Goal: Task Accomplishment & Management: Use online tool/utility

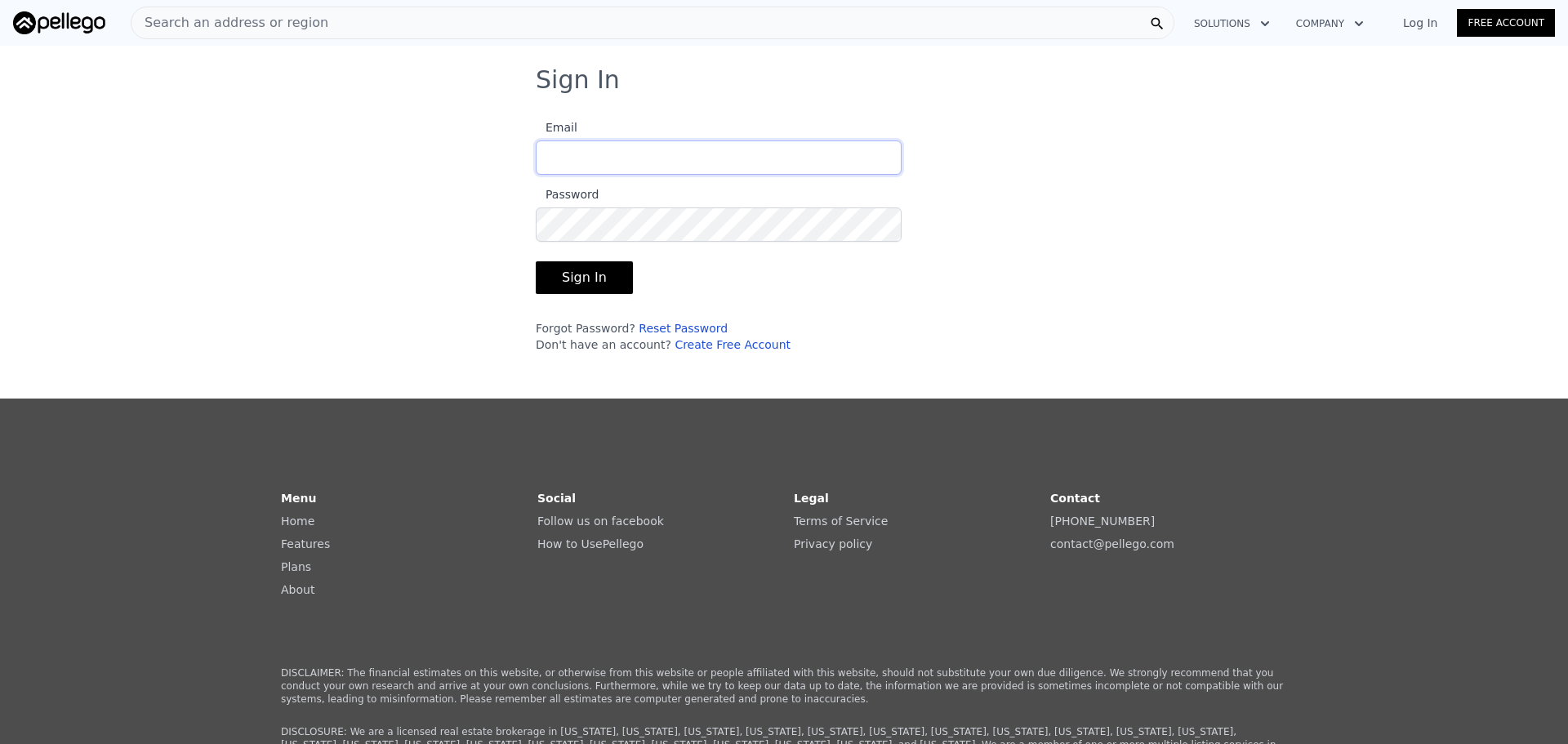
type input "[EMAIL_ADDRESS][DOMAIN_NAME]"
click at [582, 275] on button "Sign In" at bounding box center [585, 278] width 97 height 32
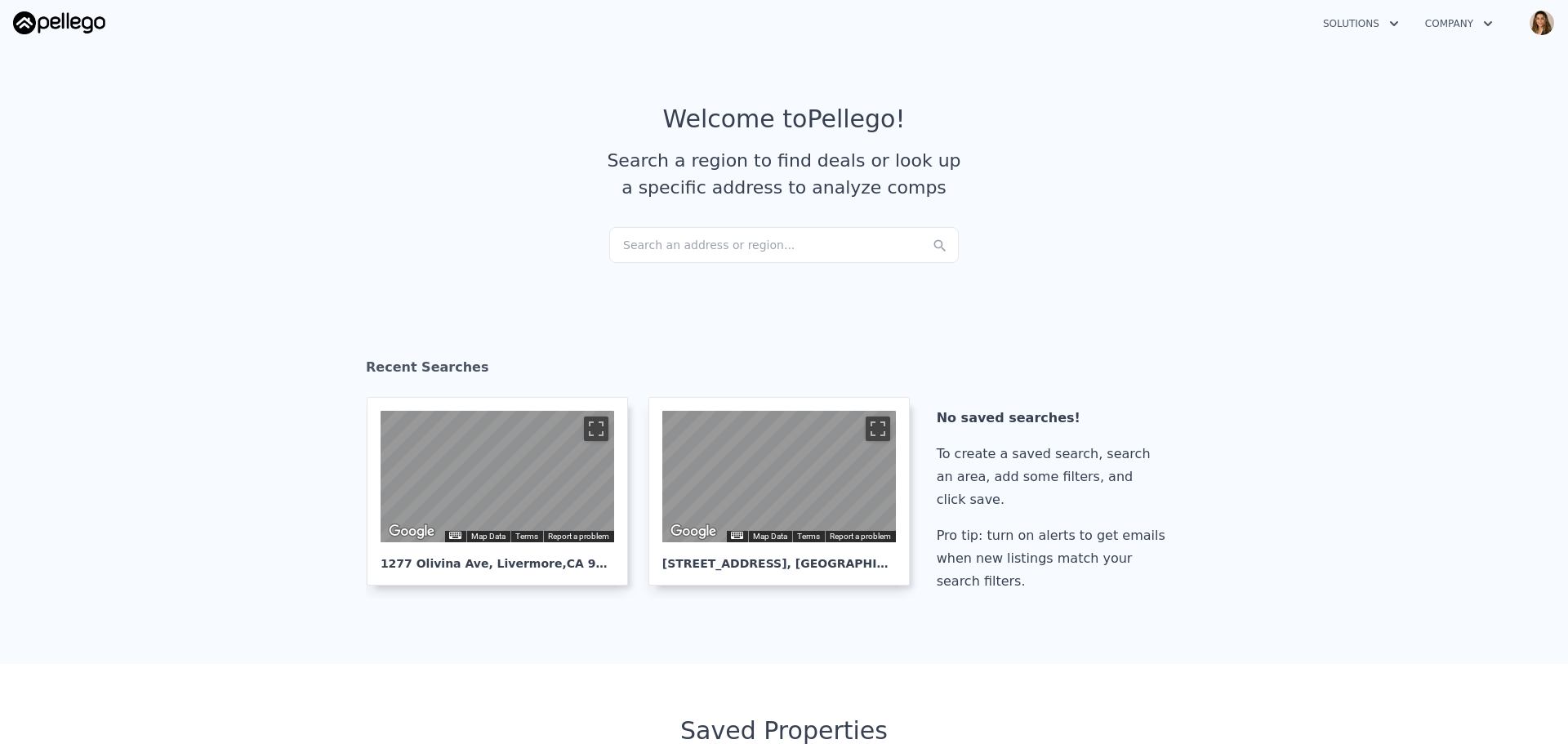
click at [695, 243] on div "Search an address or region..." at bounding box center [784, 245] width 350 height 36
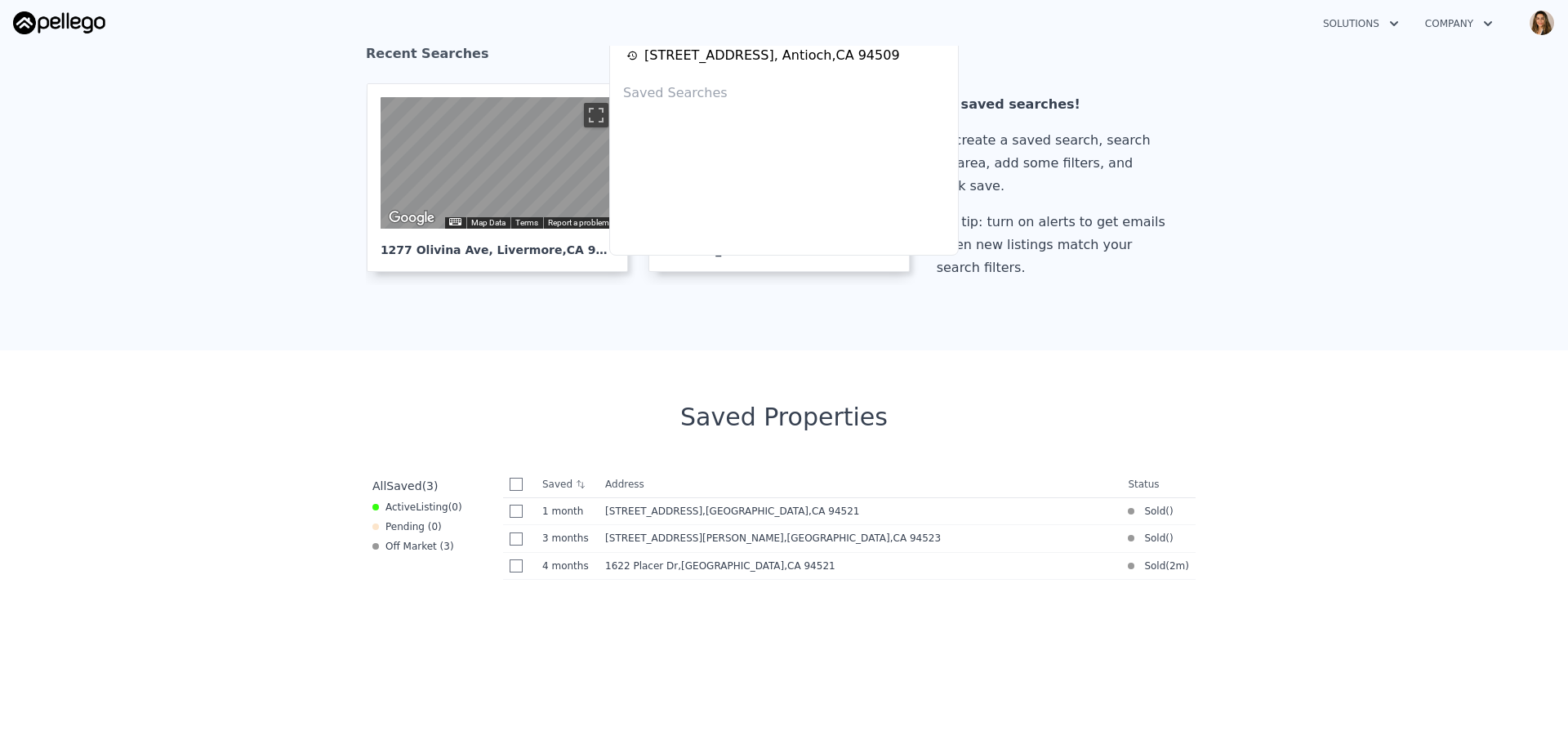
scroll to position [327, 0]
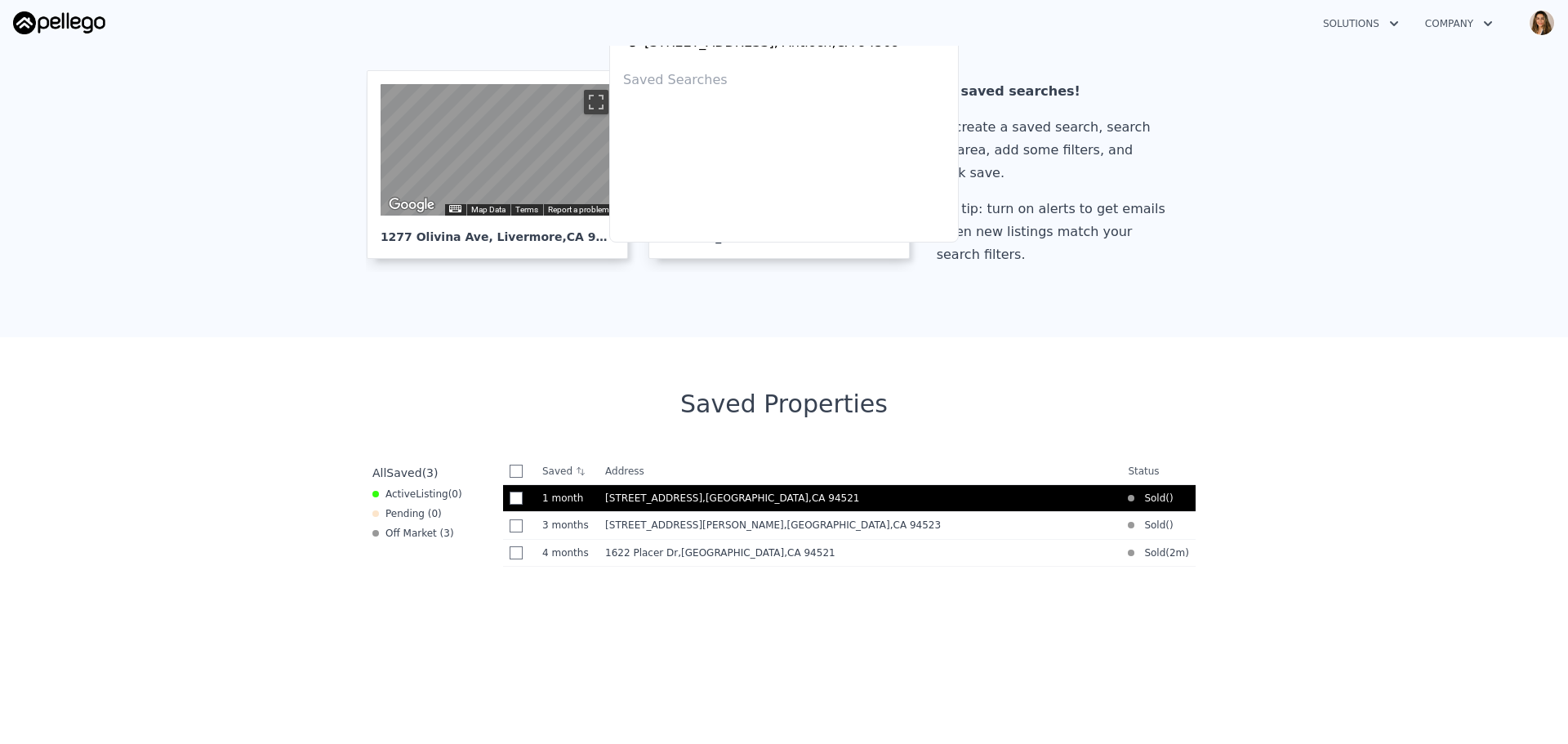
click at [665, 503] on span "[STREET_ADDRESS]" at bounding box center [654, 498] width 97 height 11
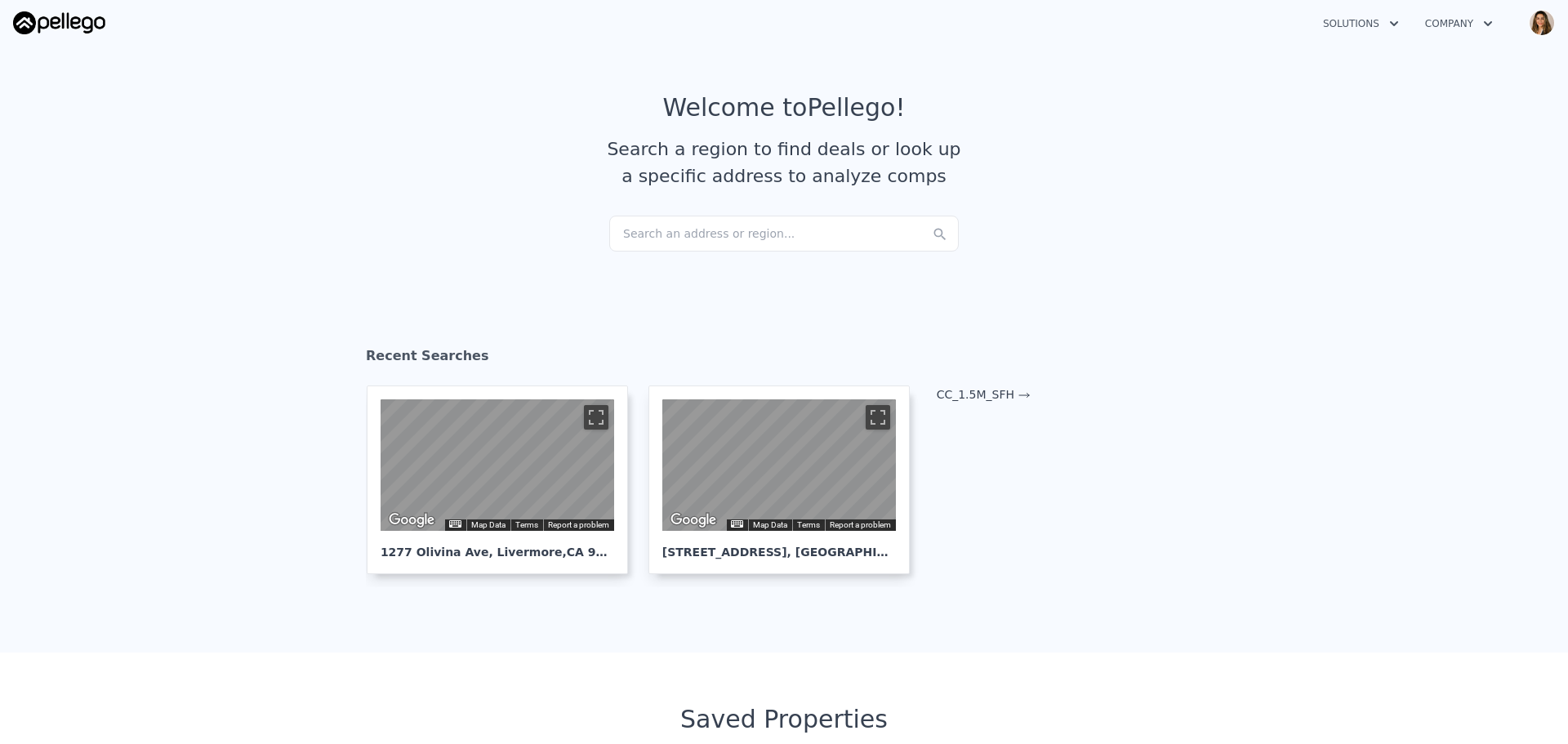
scroll to position [0, 0]
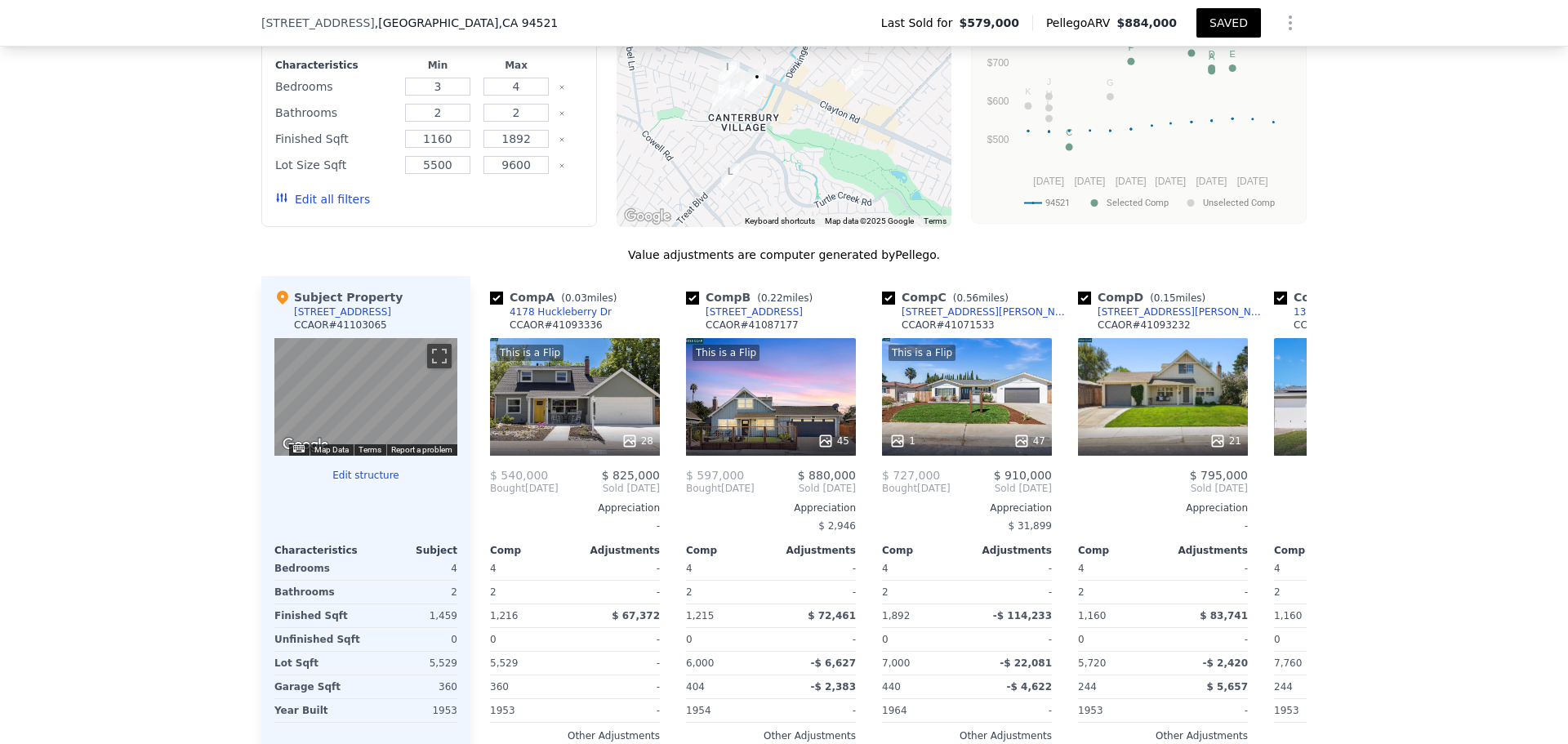
scroll to position [1797, 0]
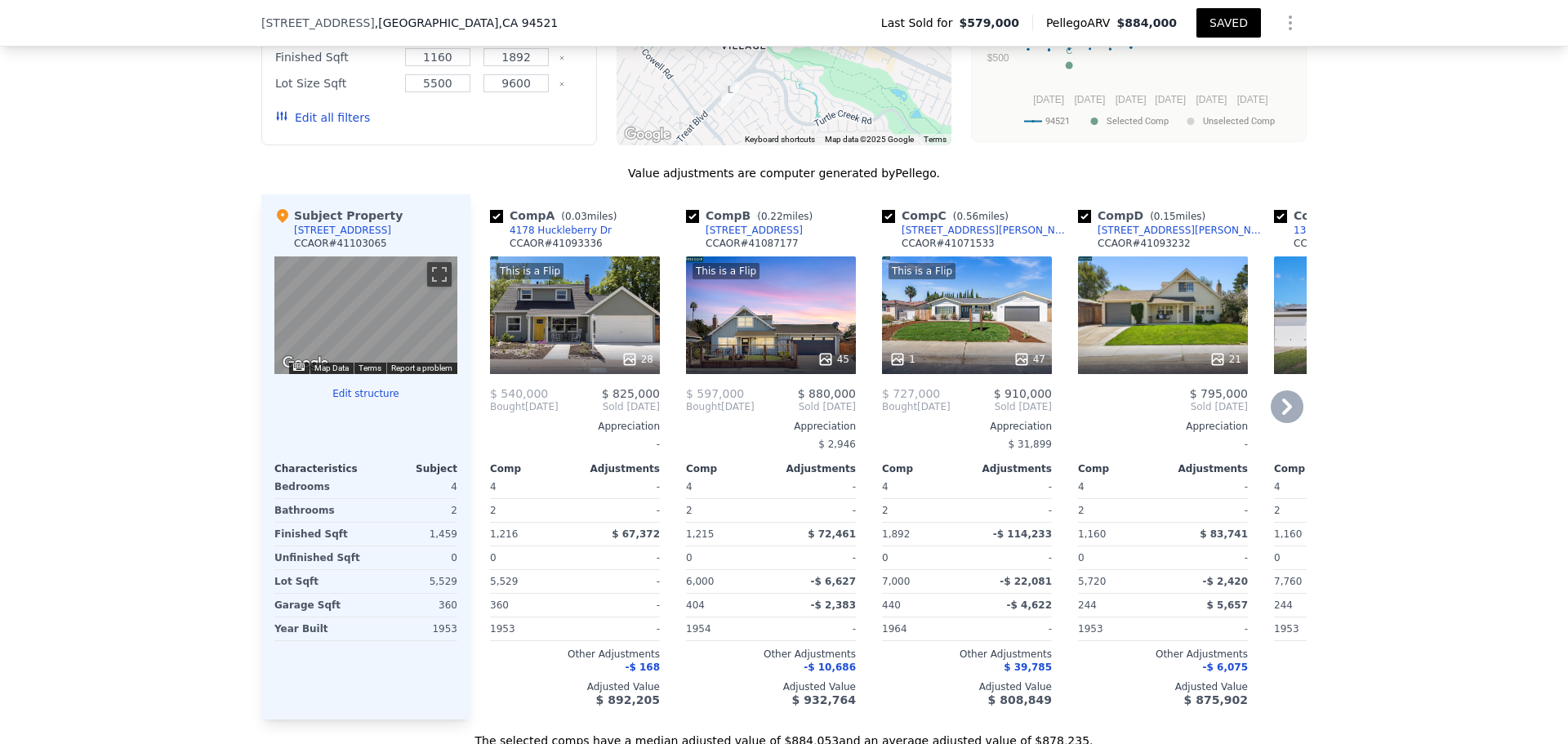
click at [768, 339] on div "This is a Flip 45" at bounding box center [770, 316] width 170 height 118
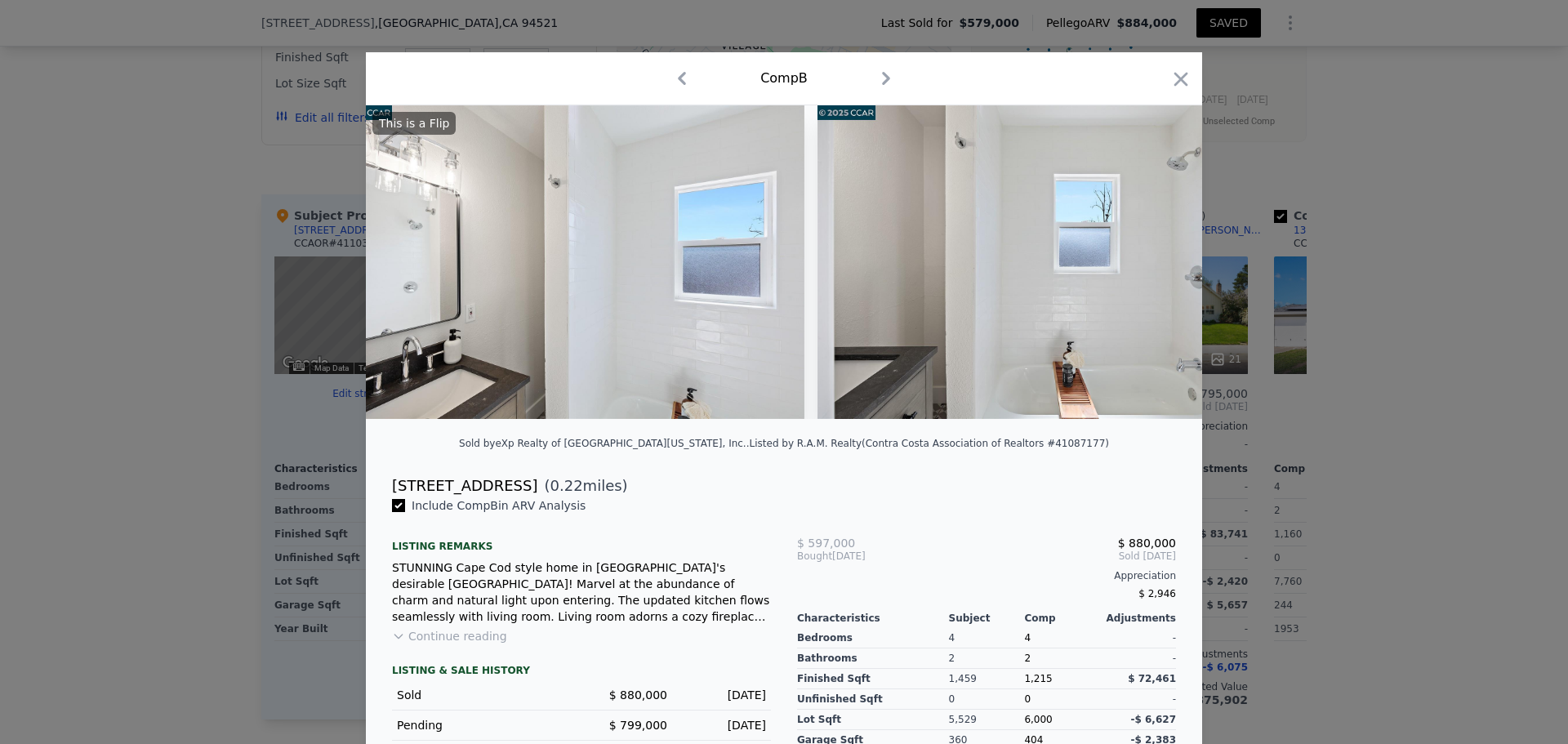
scroll to position [0, 10867]
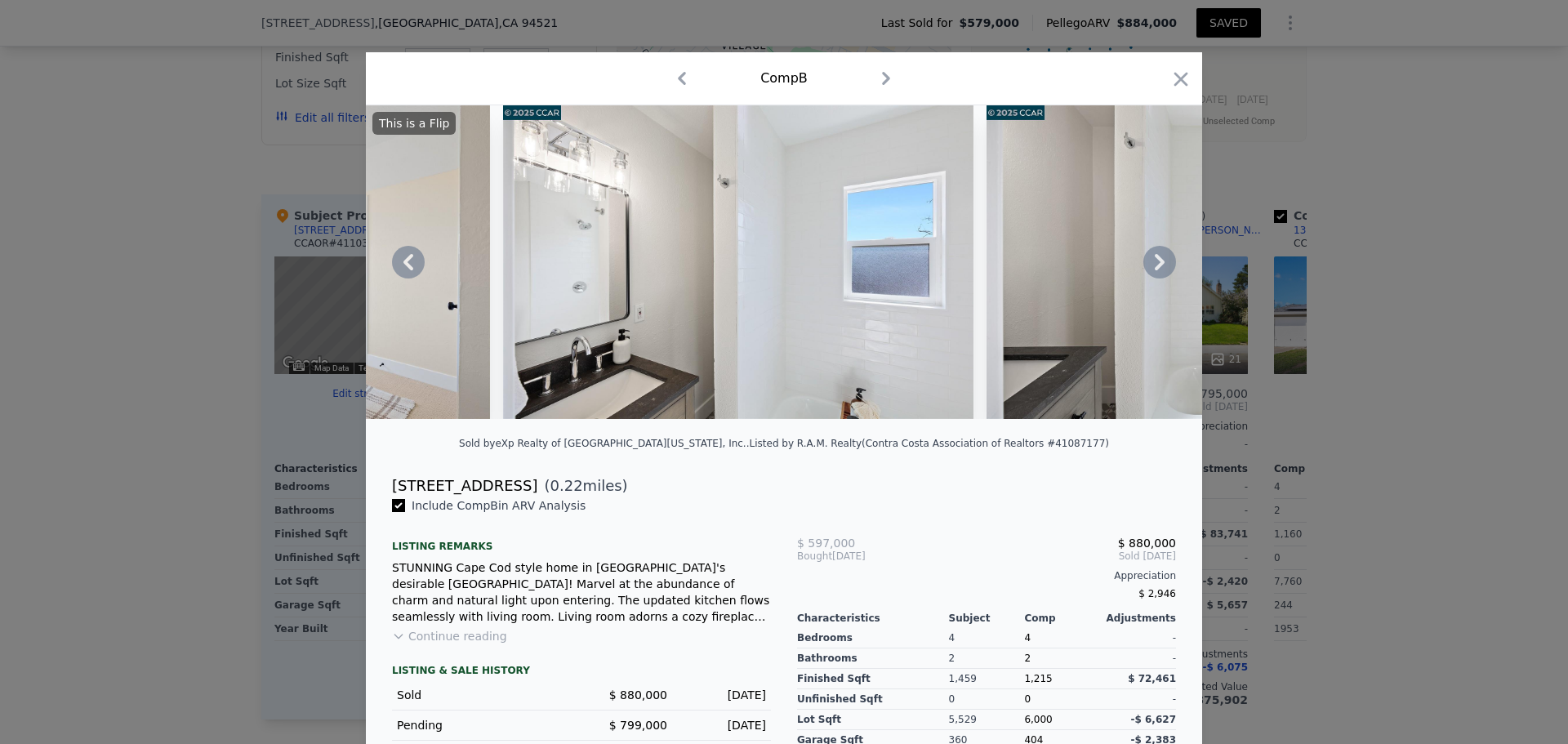
click at [1084, 246] on img at bounding box center [1222, 262] width 470 height 314
click at [868, 239] on img at bounding box center [738, 262] width 470 height 314
click at [396, 274] on icon at bounding box center [409, 263] width 32 height 32
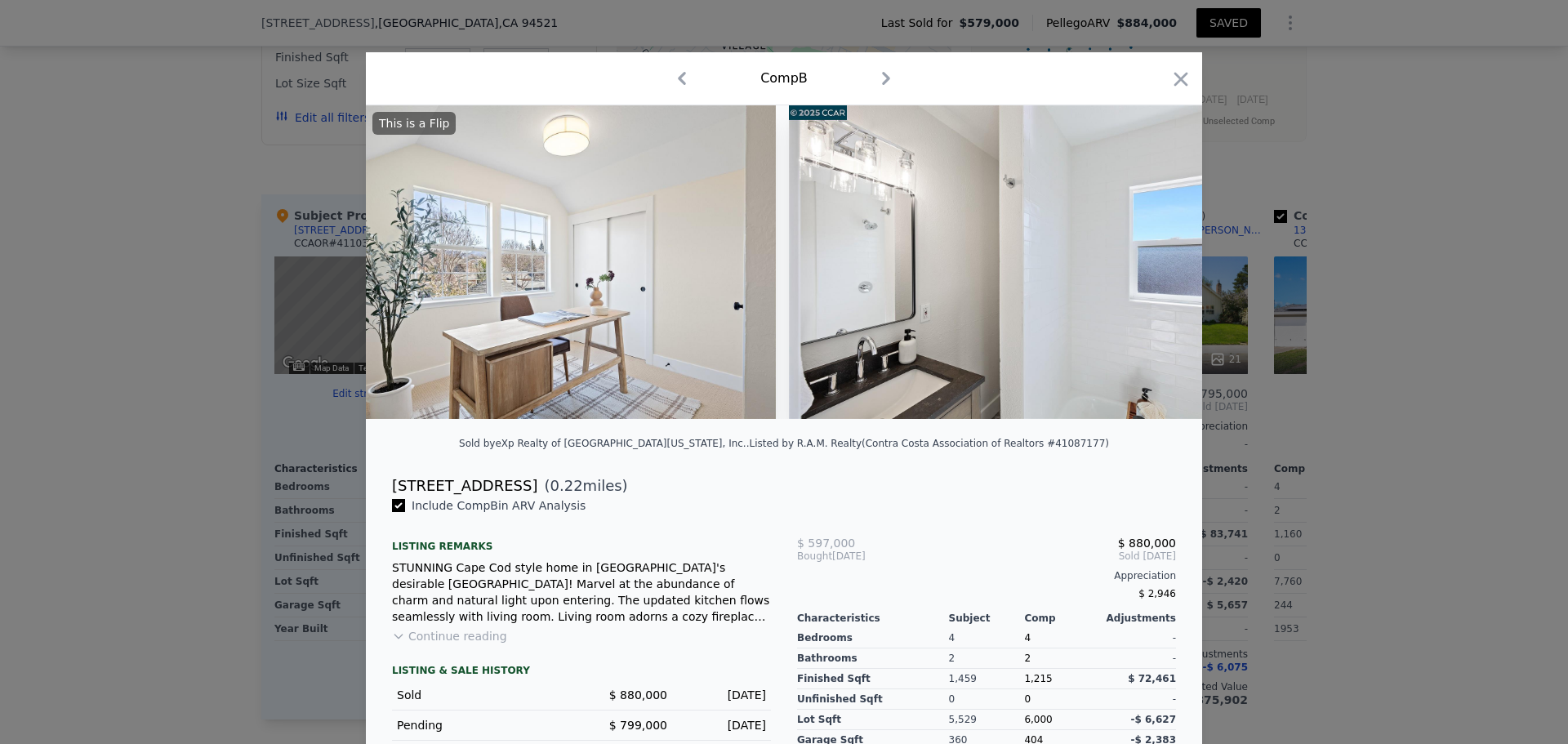
scroll to position [0, 10475]
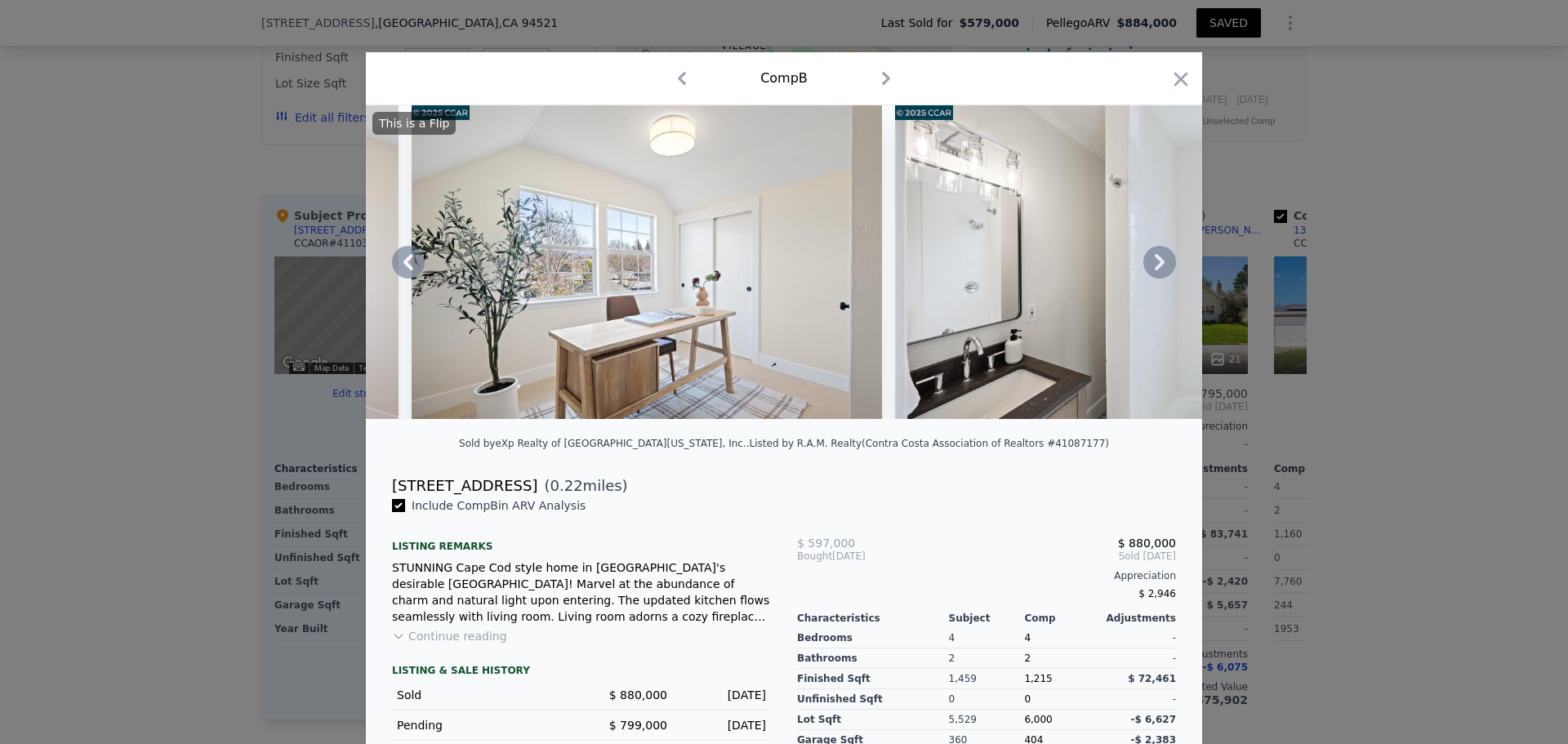
click at [396, 274] on div "This is a Flip" at bounding box center [784, 262] width 836 height 314
click at [404, 267] on icon at bounding box center [408, 262] width 9 height 16
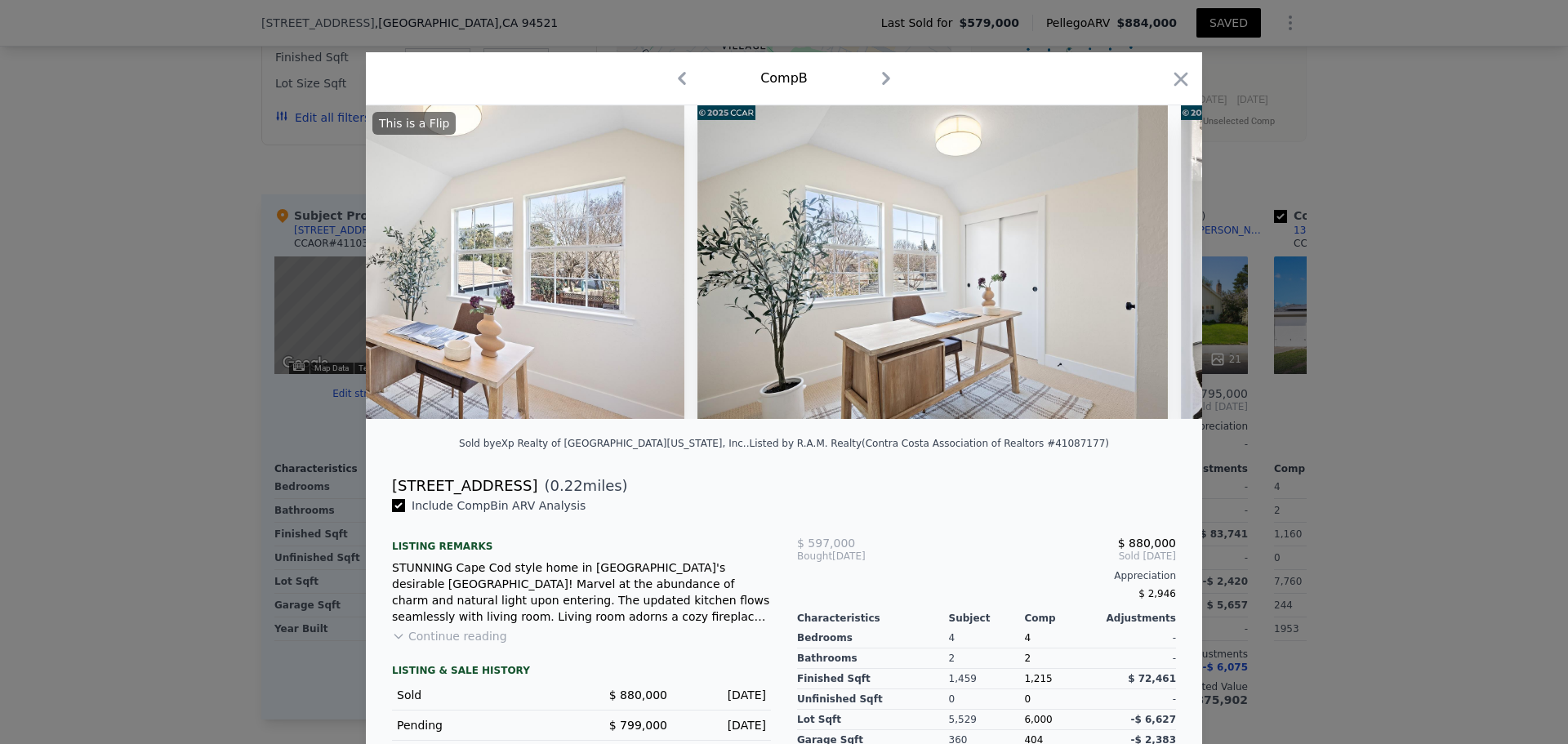
scroll to position [0, 10083]
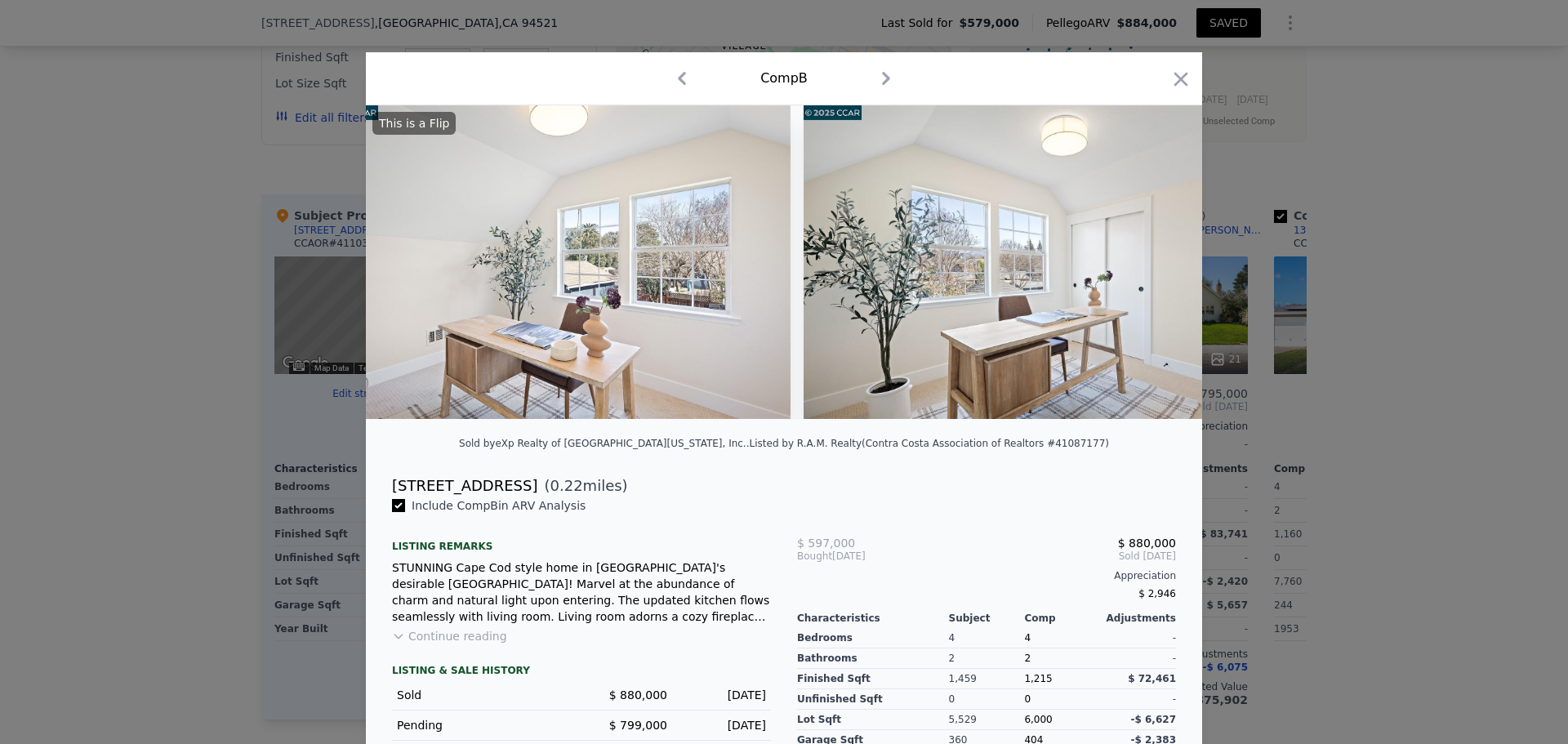
click at [402, 267] on img at bounding box center [555, 262] width 470 height 314
click at [404, 267] on icon at bounding box center [408, 262] width 9 height 16
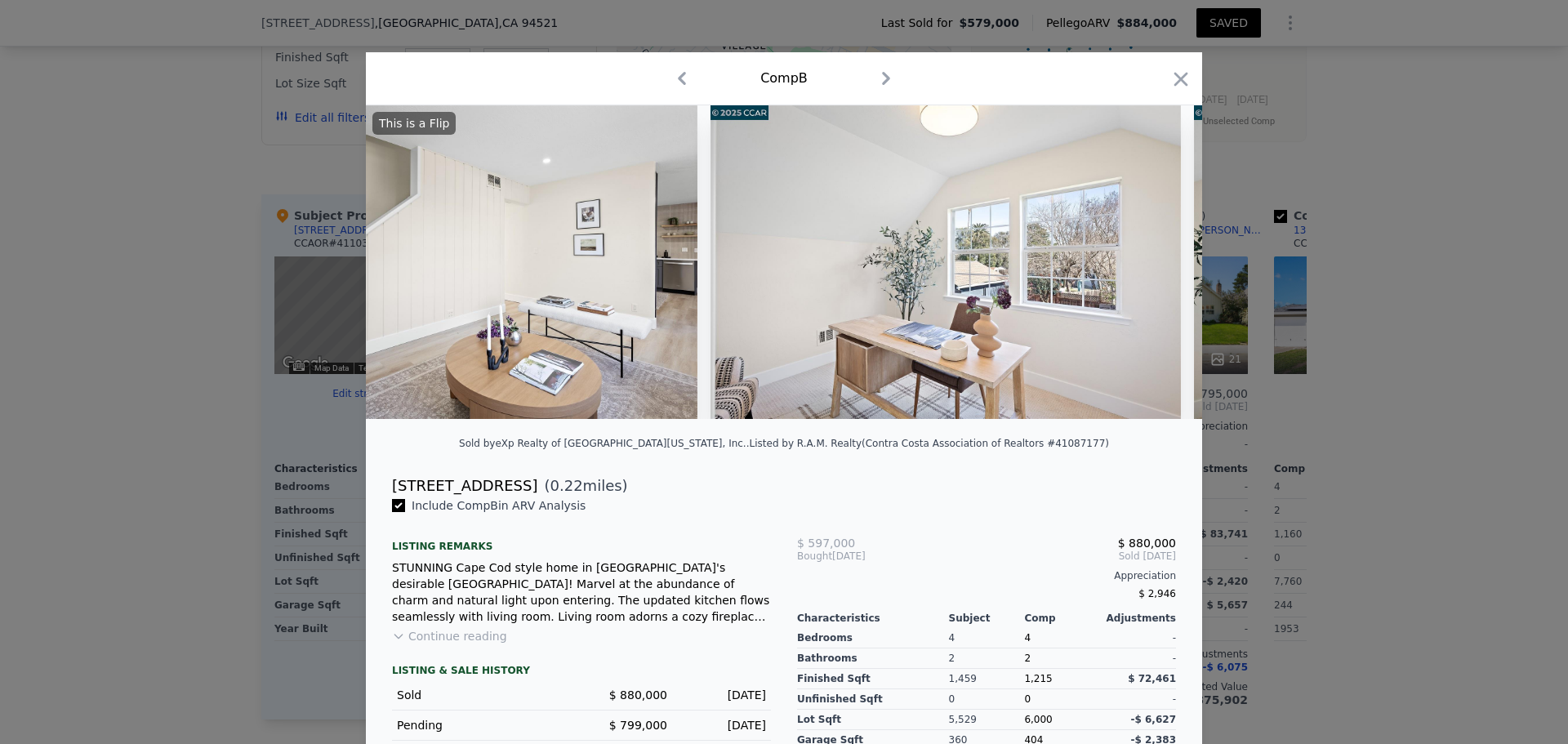
scroll to position [0, 9691]
click at [400, 279] on icon at bounding box center [409, 263] width 32 height 32
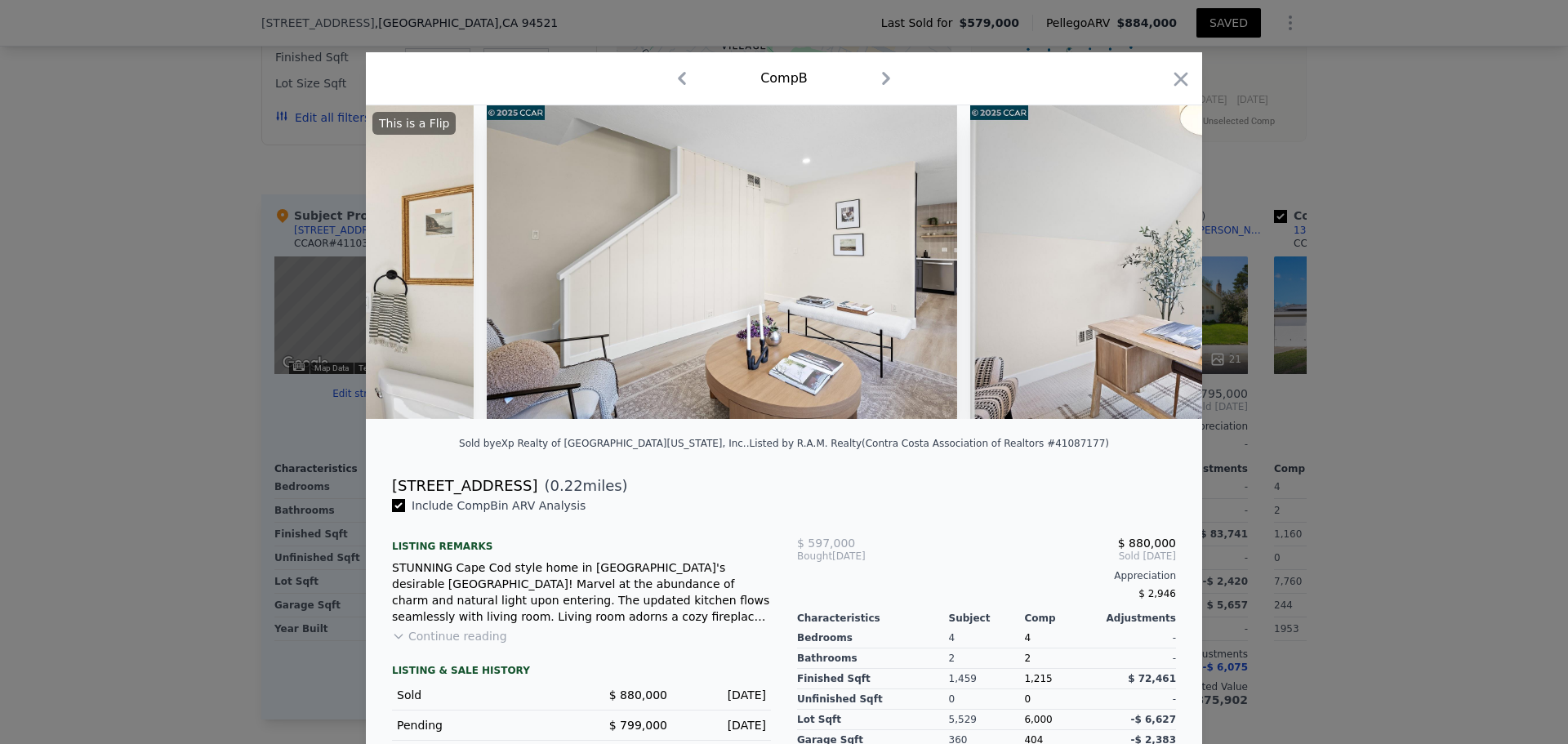
scroll to position [0, 9299]
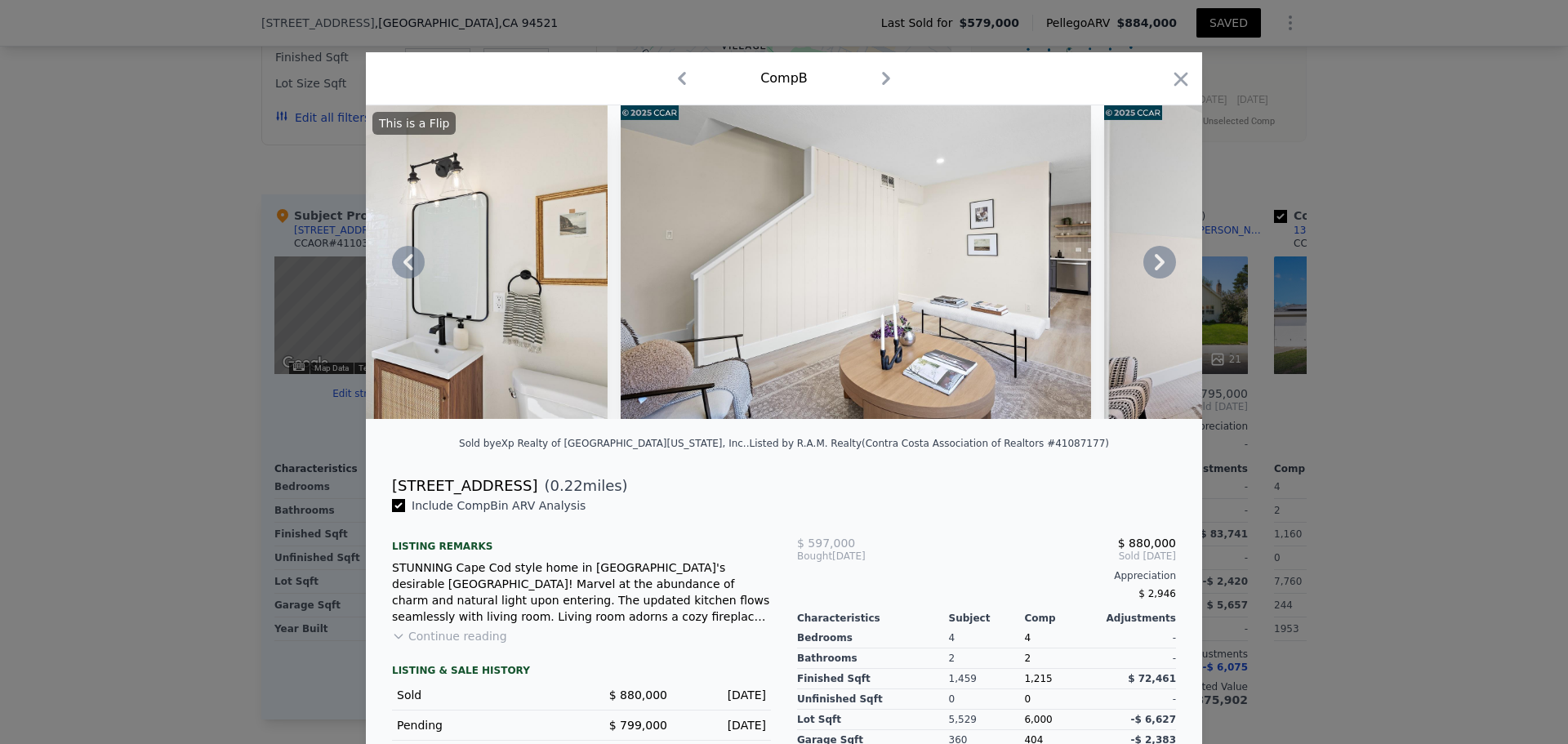
click at [400, 279] on icon at bounding box center [409, 263] width 32 height 32
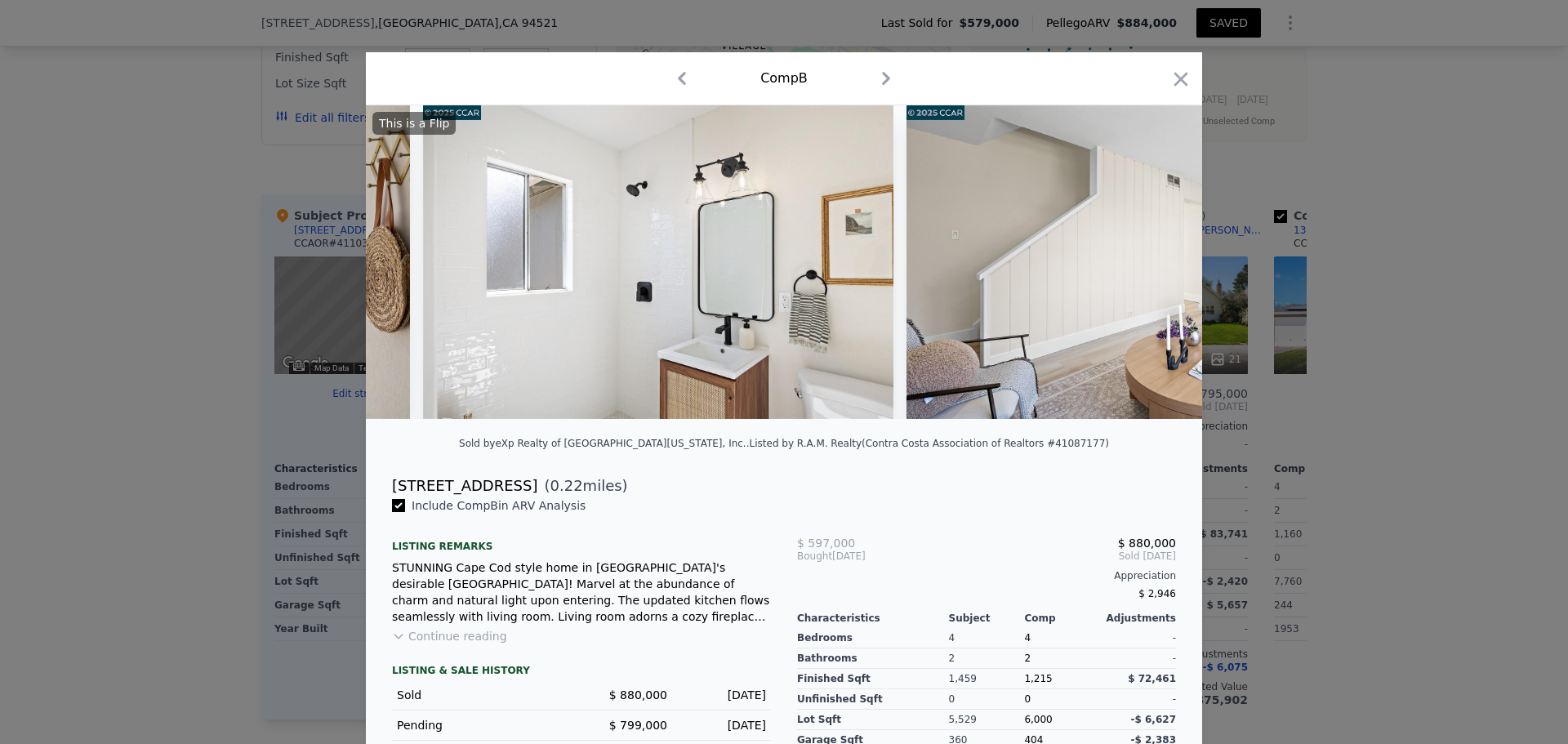
scroll to position [0, 8907]
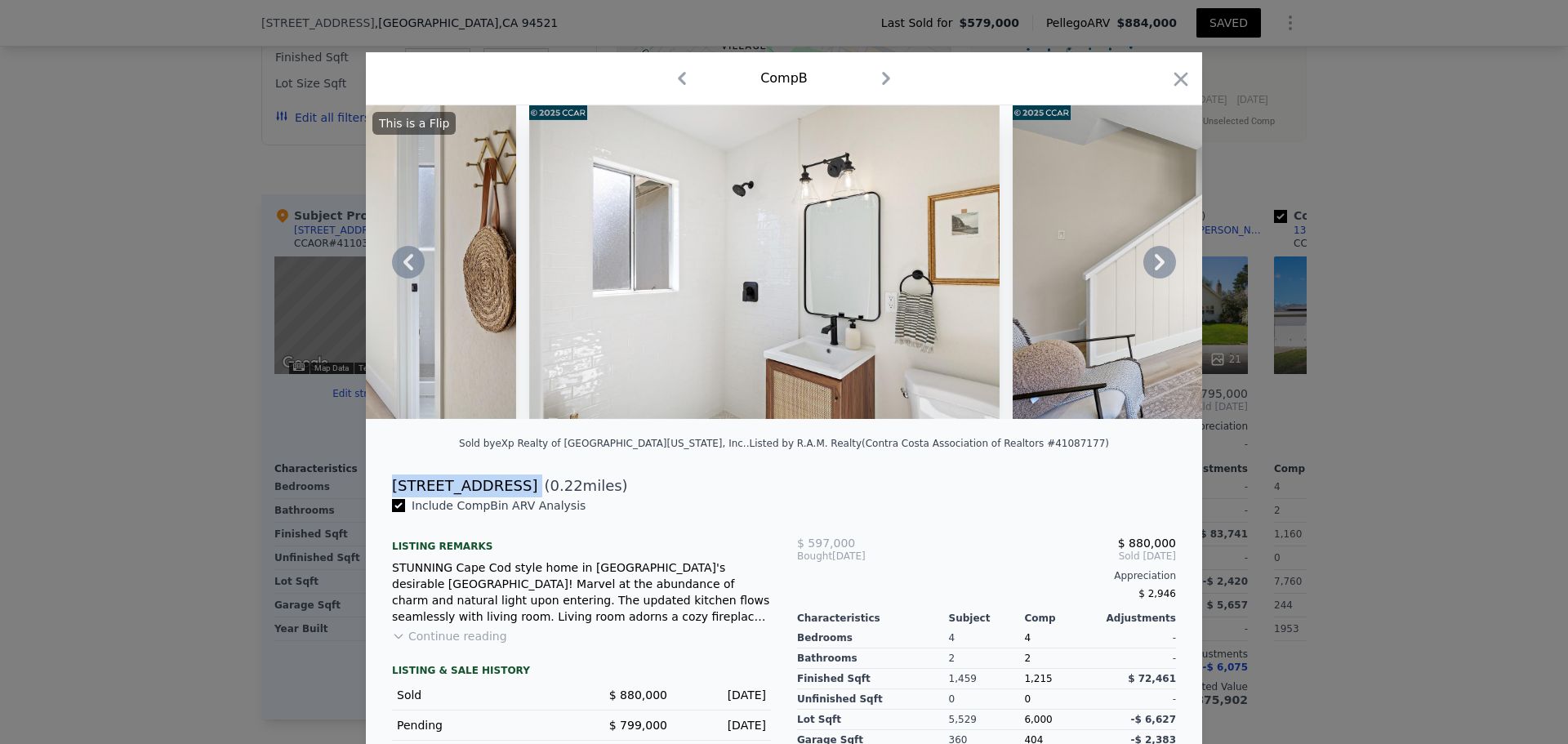
drag, startPoint x: 380, startPoint y: 493, endPoint x: 522, endPoint y: 496, distance: 142.0
click at [522, 496] on div "1374 Cape Cod Way ( 0.22 miles)" at bounding box center [784, 486] width 811 height 23
copy div "1374 Cape Cod Way"
click at [1176, 79] on icon "button" at bounding box center [1182, 79] width 14 height 14
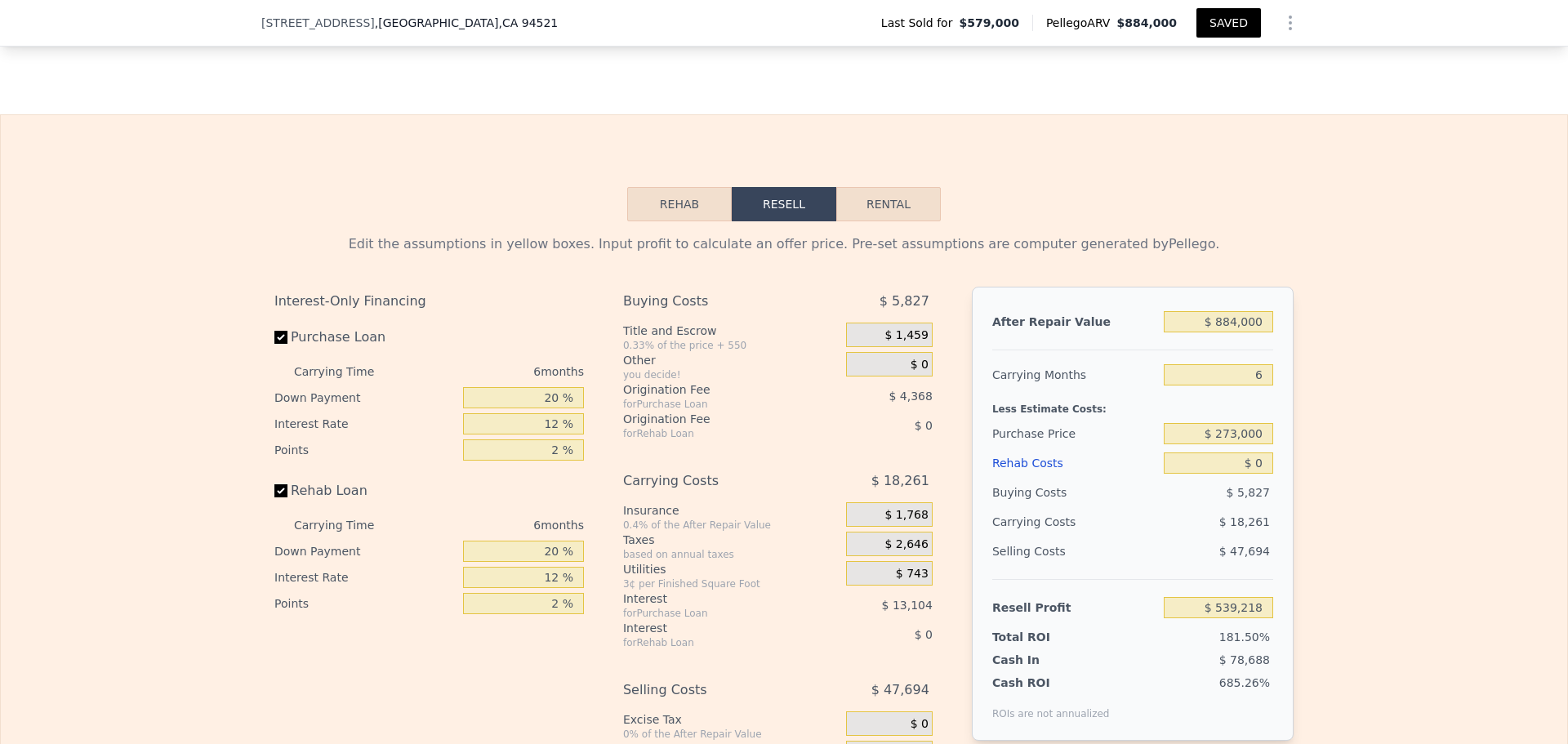
scroll to position [2532, 0]
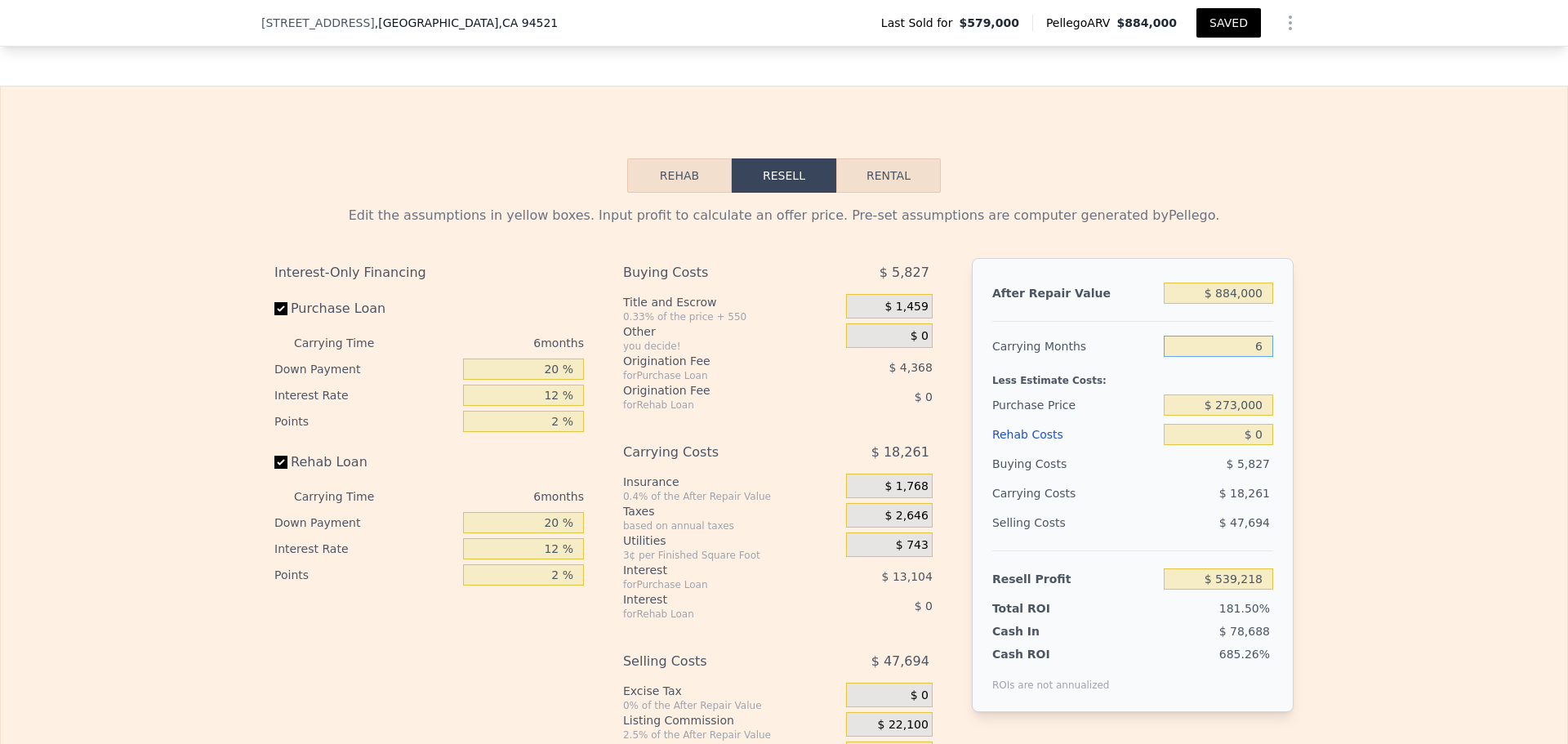
drag, startPoint x: 1246, startPoint y: 388, endPoint x: 1264, endPoint y: 391, distance: 18.2
click at [1264, 357] on input "6" at bounding box center [1218, 346] width 109 height 21
type input "3"
type input "$ 548,349"
type input "3"
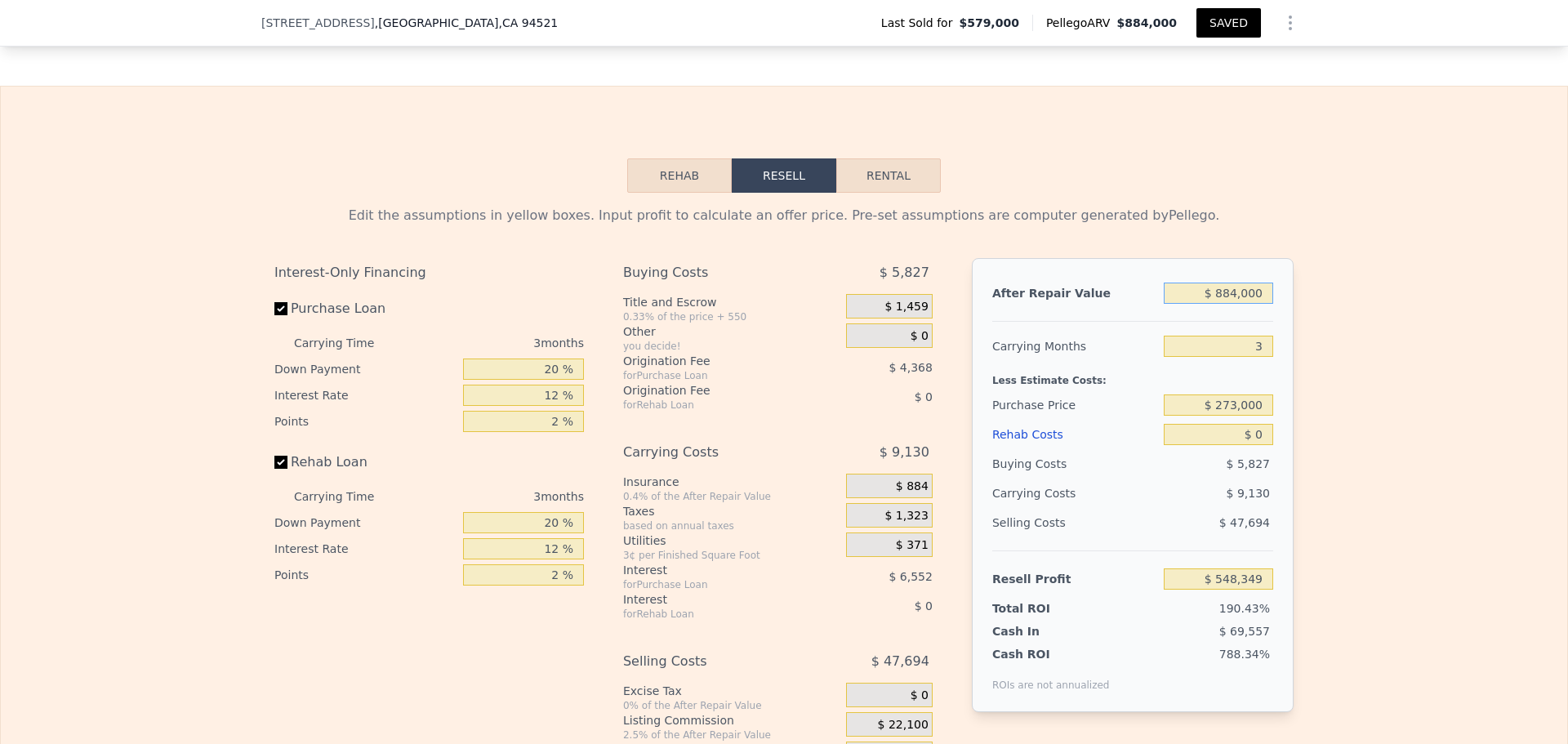
click at [1230, 304] on input "$ 884,000" at bounding box center [1218, 293] width 109 height 21
type input "$ 854,000"
type input "$ 519,979"
type input "$ 854,000"
drag, startPoint x: 1217, startPoint y: 446, endPoint x: 1260, endPoint y: 447, distance: 43.0
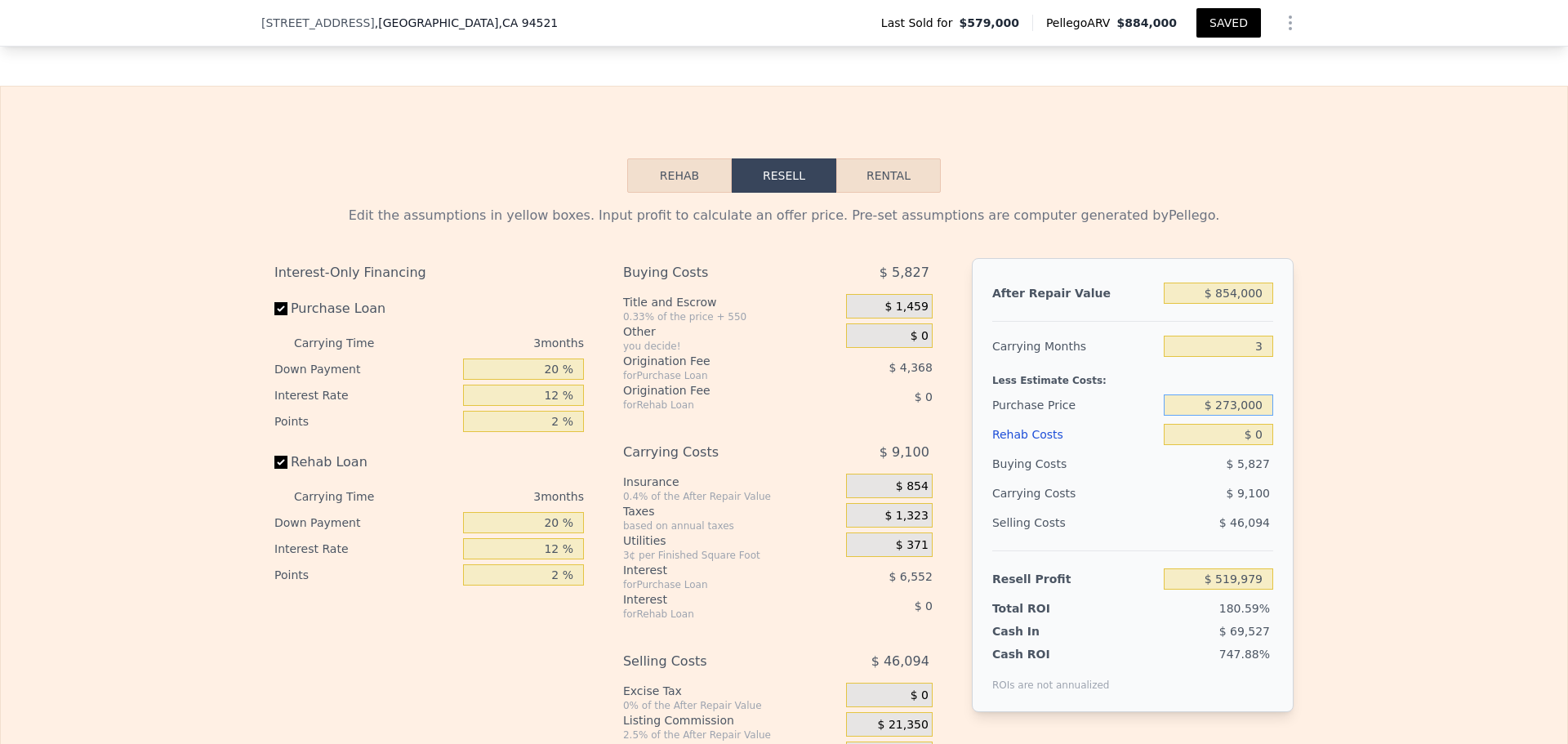
click at [1260, 416] on input "$ 273,000" at bounding box center [1218, 404] width 109 height 21
type input "$ 597,000"
type input "$ 181,940"
drag, startPoint x: 1247, startPoint y: 478, endPoint x: 1257, endPoint y: 478, distance: 10.0
click at [1257, 446] on input "$ 0" at bounding box center [1218, 434] width 109 height 21
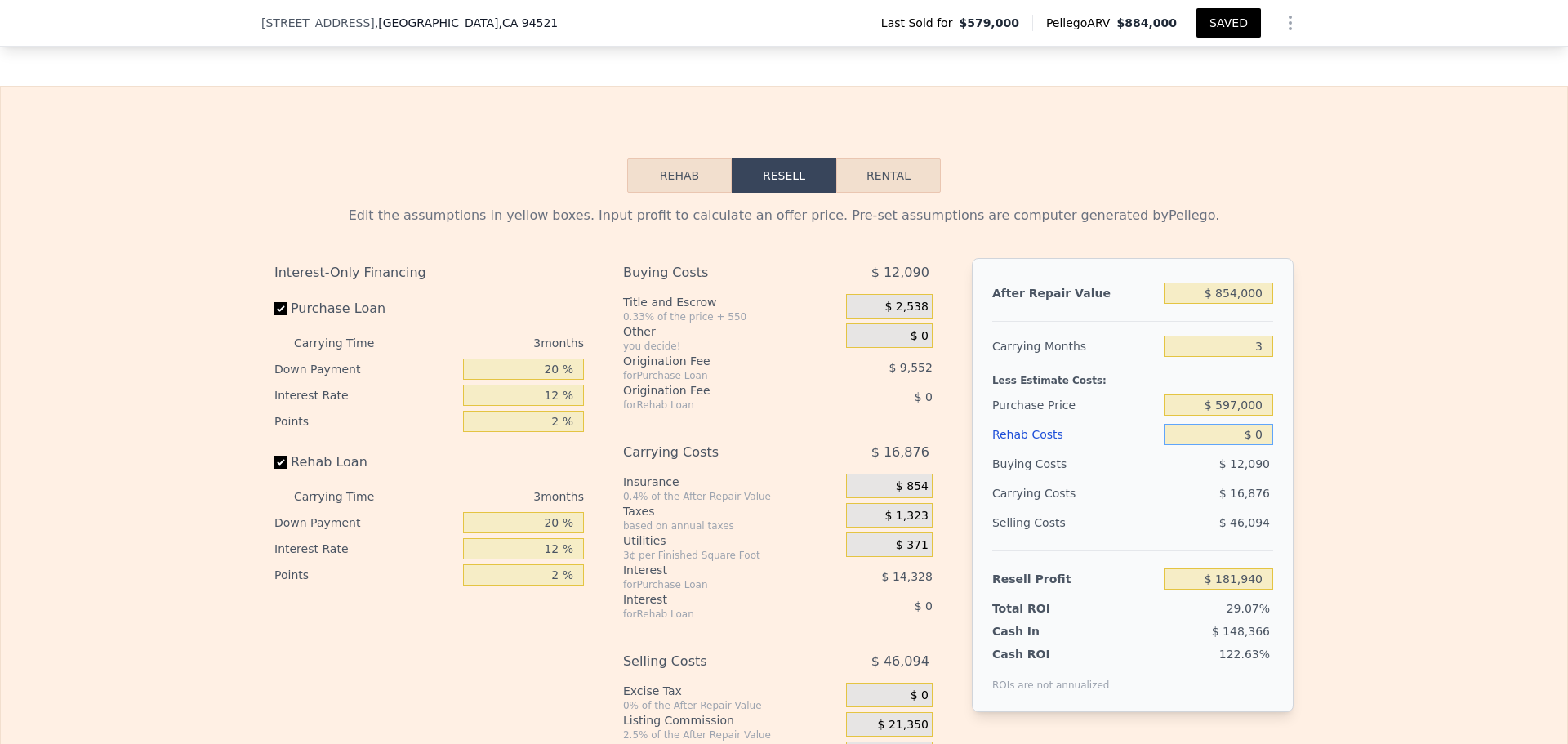
type input "$ 20"
type input "$ 181,920"
type input "$ 2,000"
type input "$ 179,860"
click at [1230, 446] on input "$ 2,000" at bounding box center [1218, 434] width 109 height 21
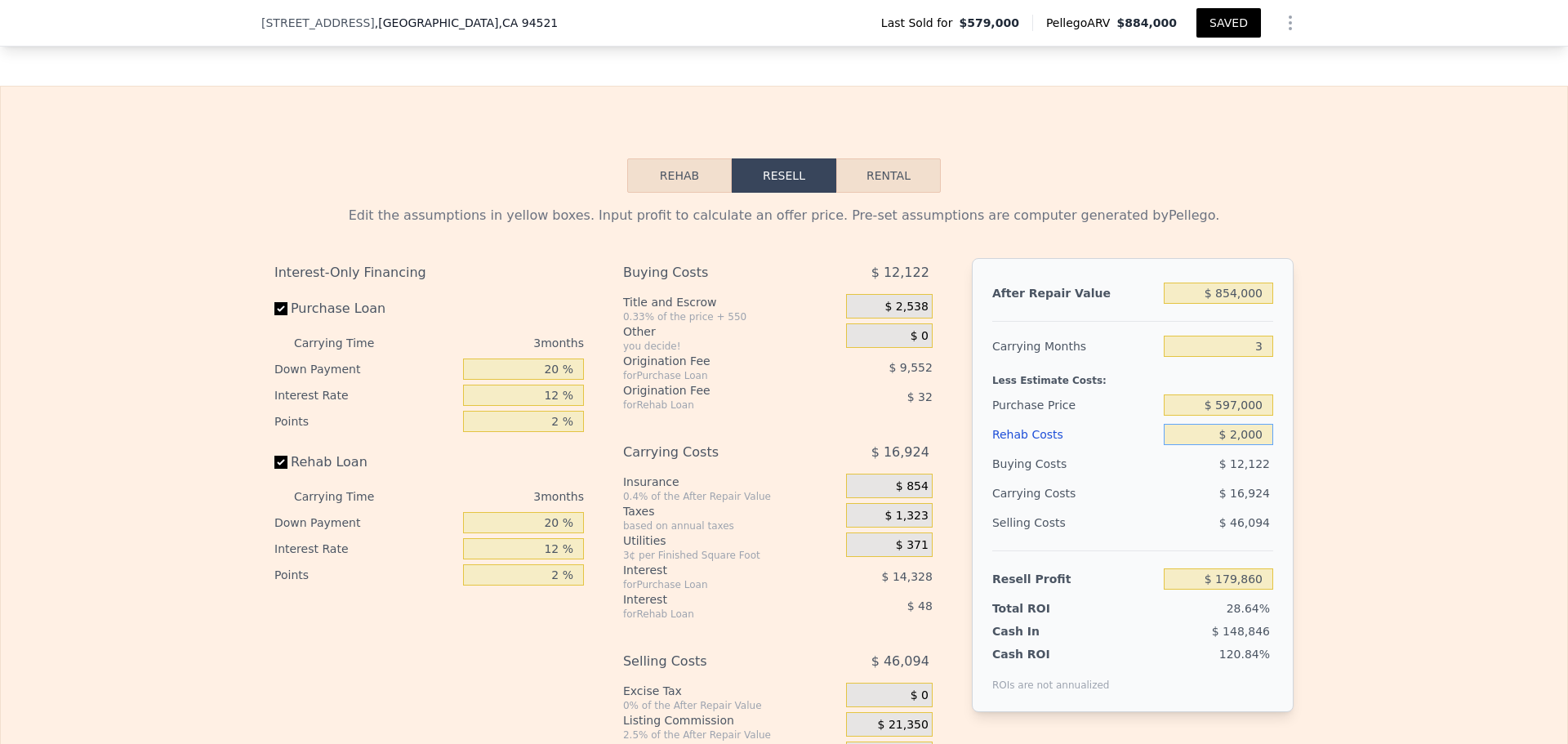
type input "$ 12,000"
type input "$ 169,460"
click at [1238, 446] on input "$ 12,000" at bounding box center [1218, 434] width 109 height 21
type input "$ 120,000"
type input "$ 57,140"
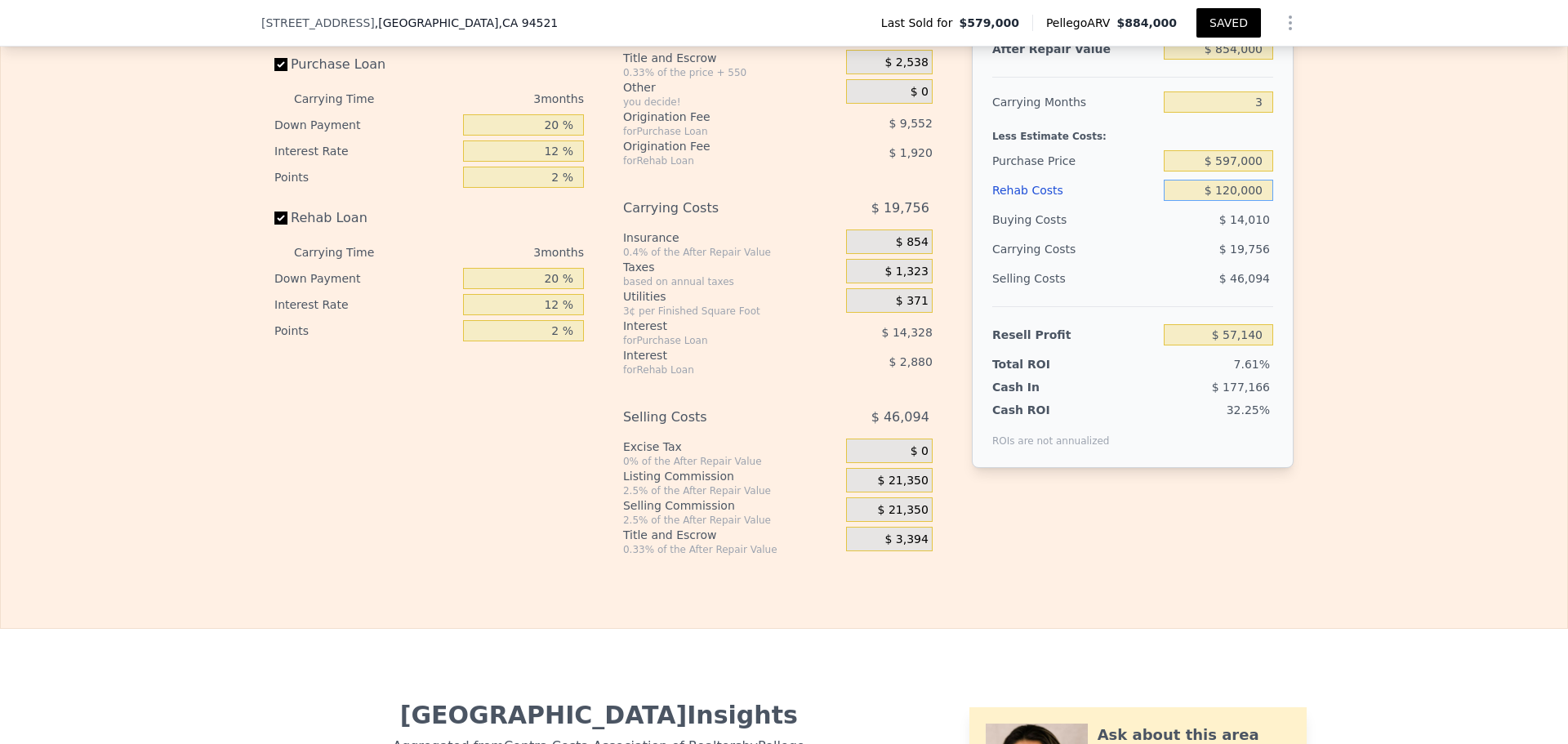
scroll to position [2778, 0]
type input "$ 120,000"
click at [893, 487] on span "$ 21,350" at bounding box center [903, 480] width 50 height 15
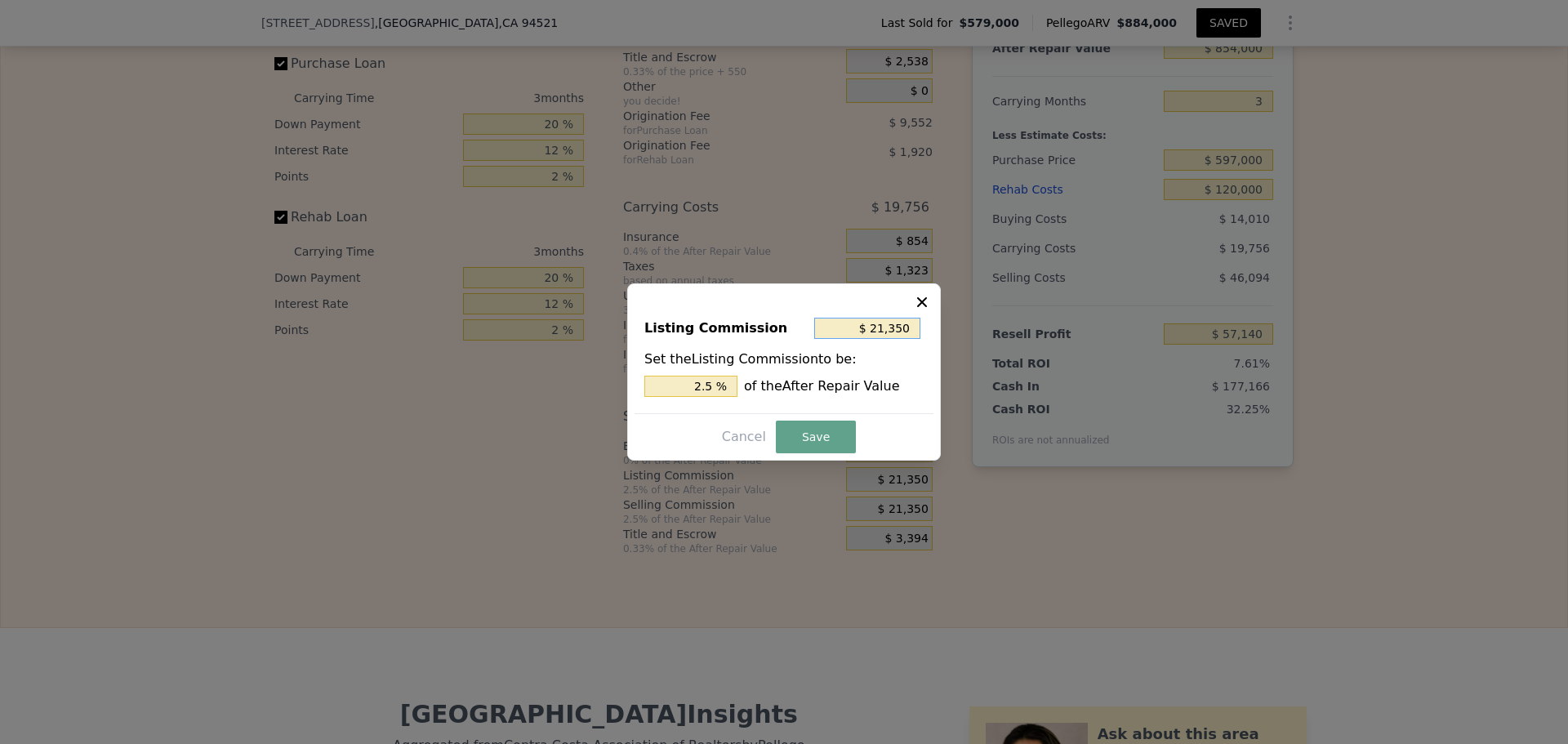
drag, startPoint x: 879, startPoint y: 328, endPoint x: 976, endPoint y: 327, distance: 97.0
click at [976, 327] on div "​ Listing Commission $ 21,350 Set the Listing Commission to be: 2.5 % of the Af…" at bounding box center [784, 372] width 1568 height 744
type input "$ 2"
type input "0.000 %"
type input "$ 20"
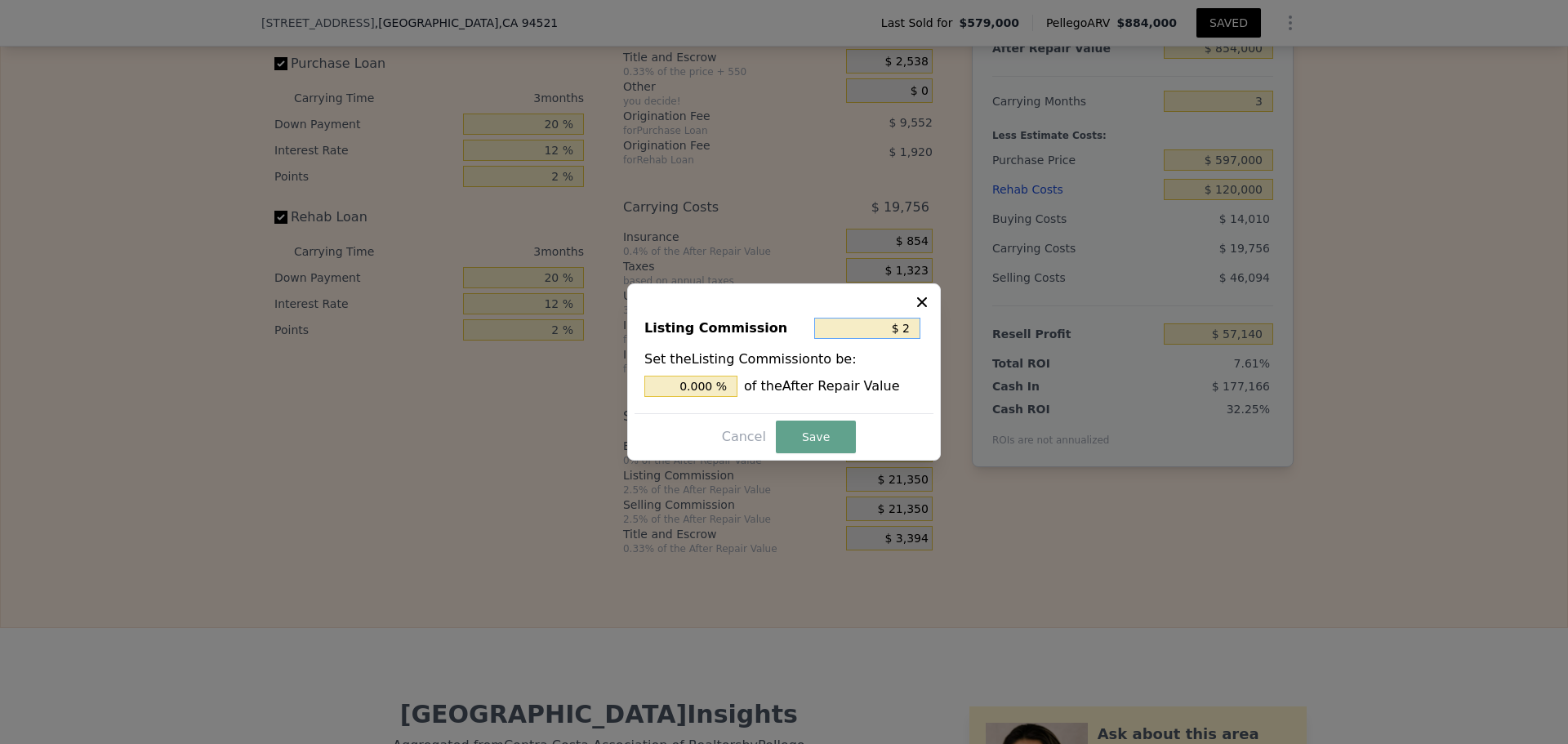
type input "0.002 %"
type input "$ 200"
type input "0.023 %"
type input "$ 2,000"
type input "0.234 %"
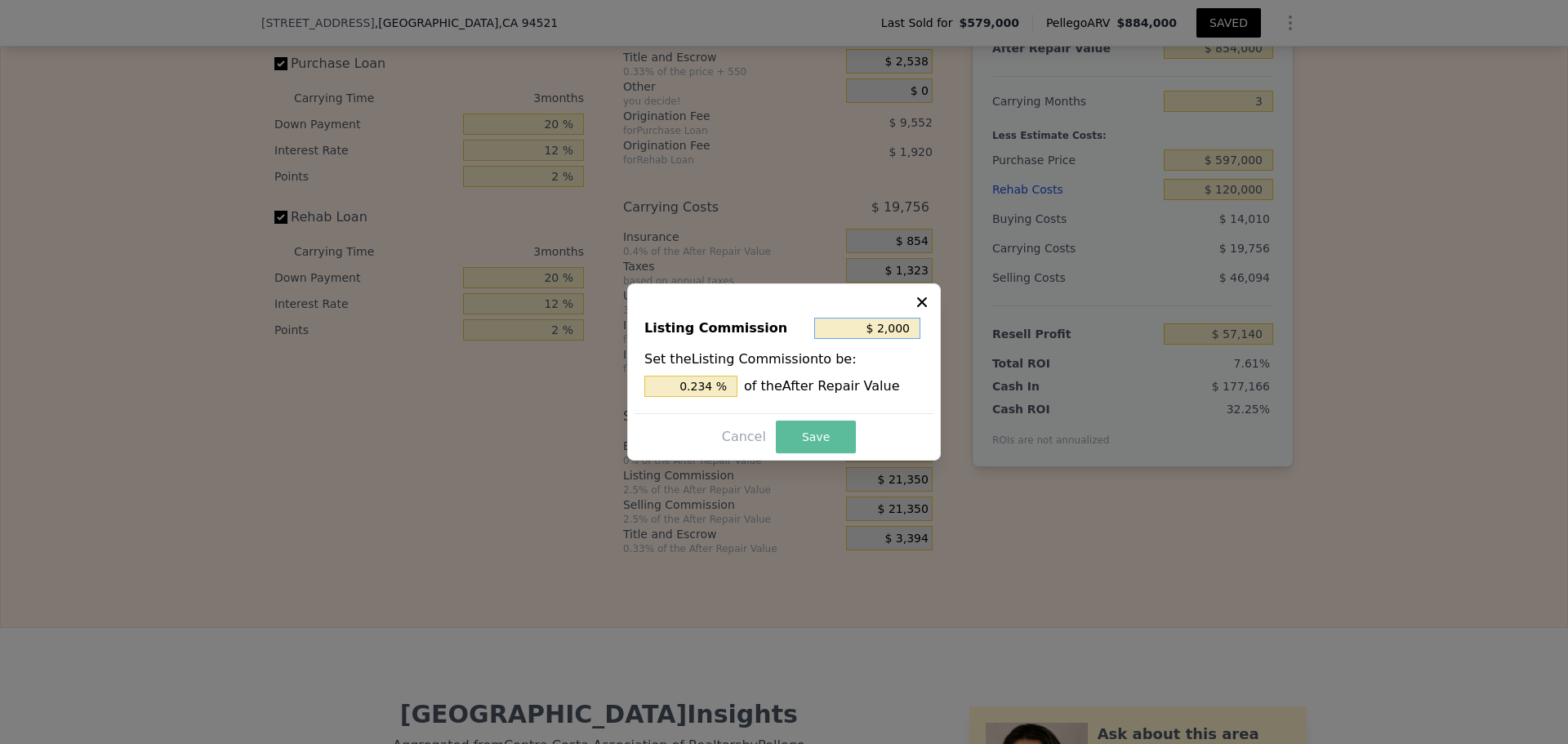
type input "$ 2,000"
click at [811, 432] on button "Save" at bounding box center [816, 437] width 80 height 32
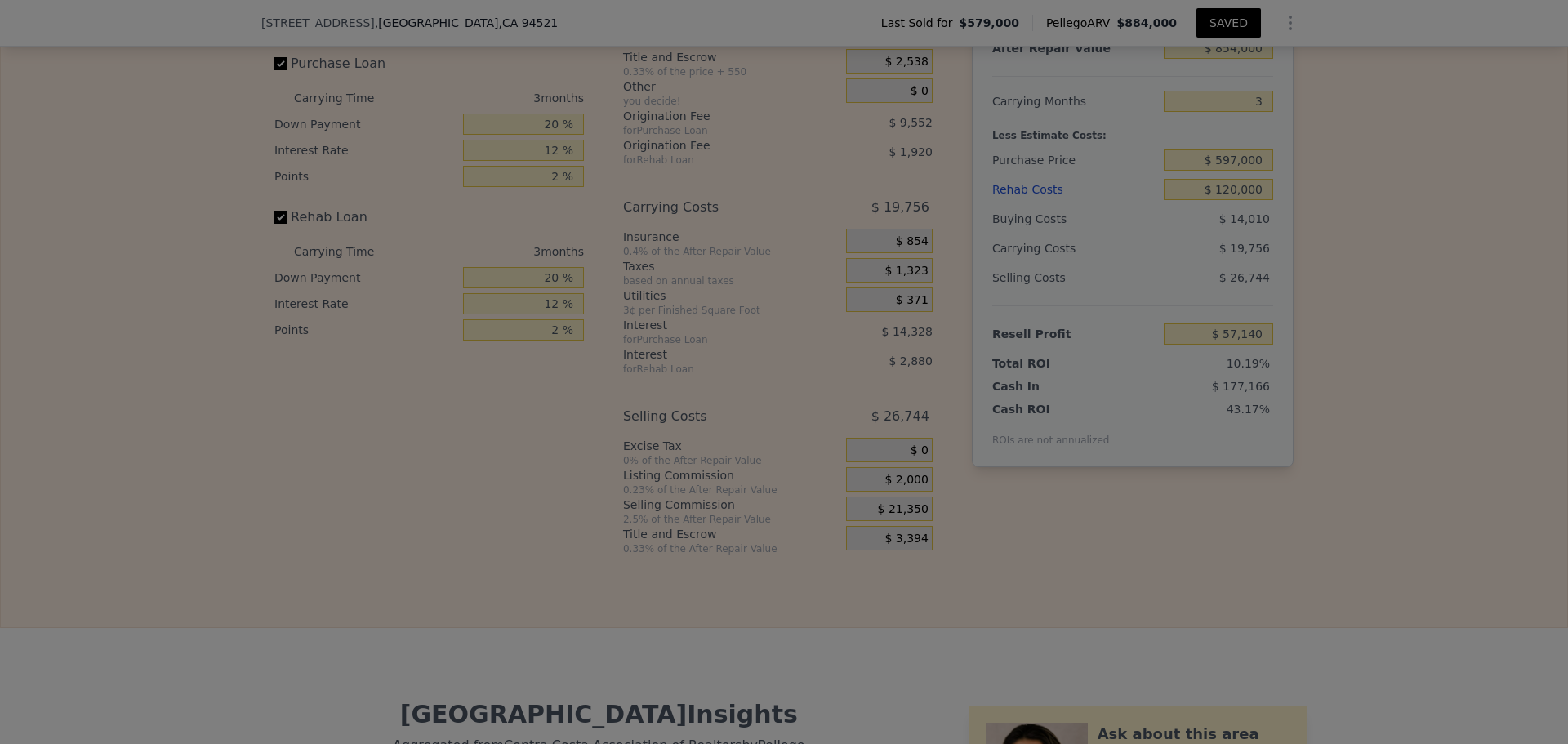
type input "$ 76,490"
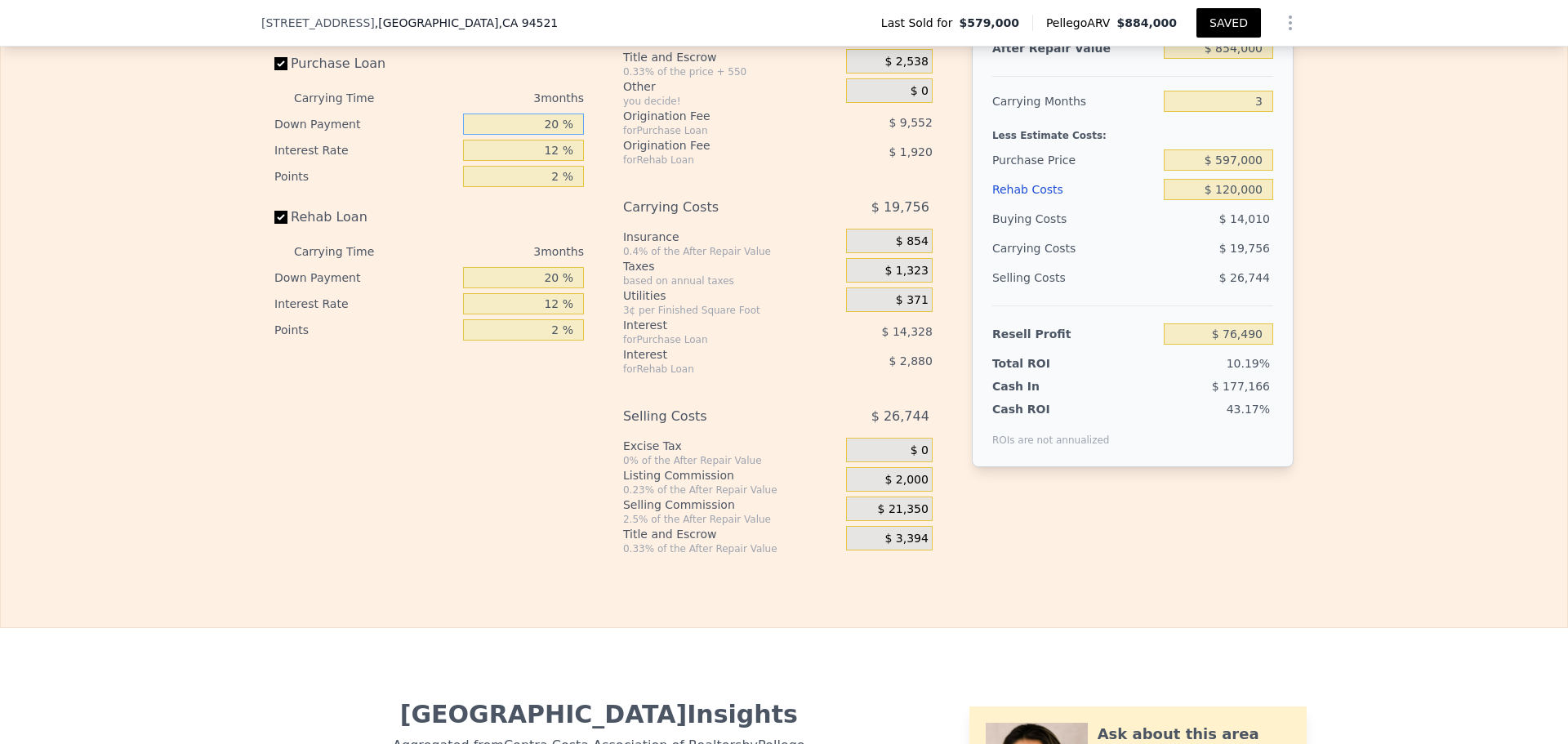
drag, startPoint x: 541, startPoint y: 168, endPoint x: 557, endPoint y: 166, distance: 16.1
click at [557, 135] on input "20 %" at bounding box center [523, 124] width 121 height 21
type input "8 %"
type input "$ 72,909"
type input "80 %"
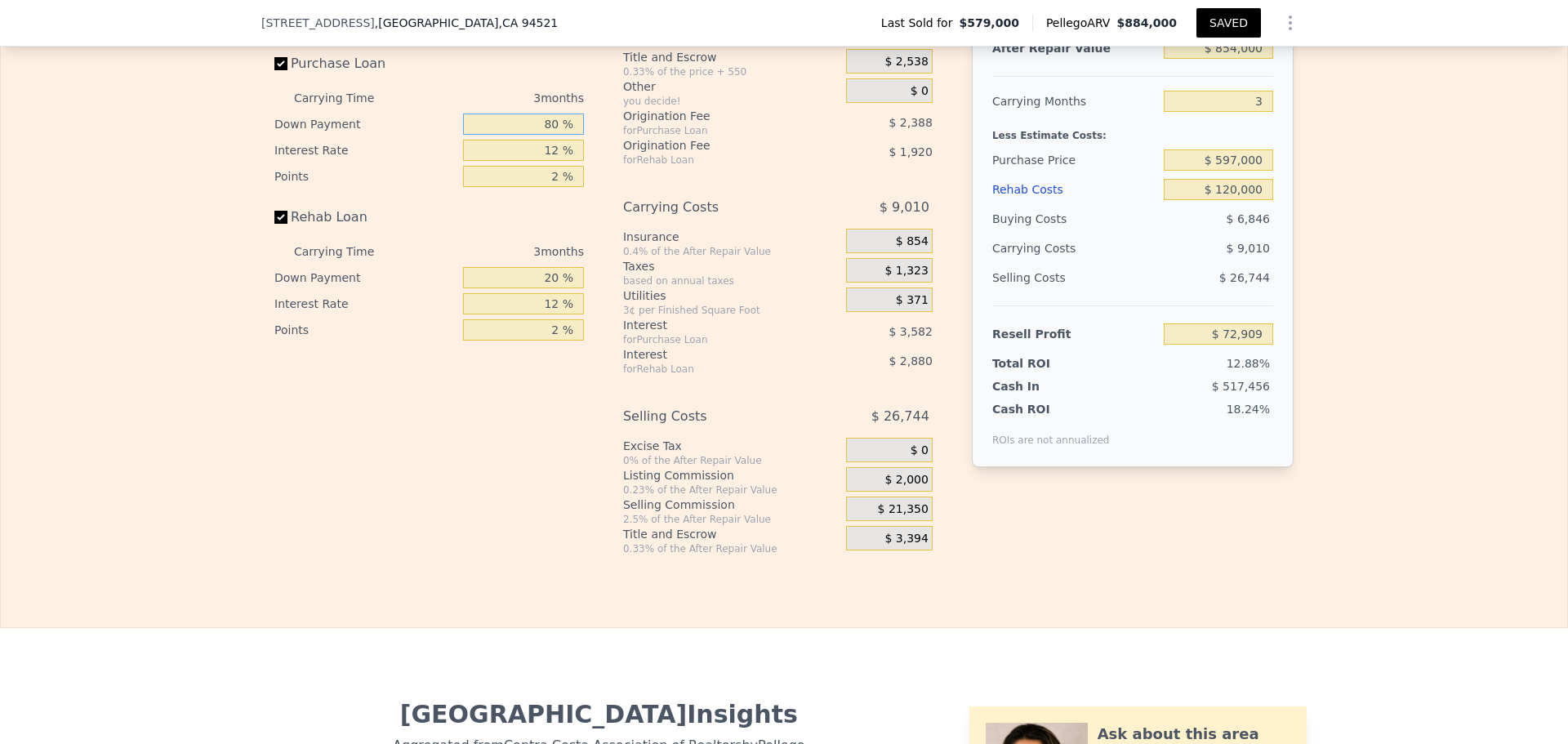
type input "$ 94,400"
type input "80 %"
click at [539, 239] on div "Rehab Loan" at bounding box center [429, 221] width 309 height 36
